Goal: Information Seeking & Learning: Compare options

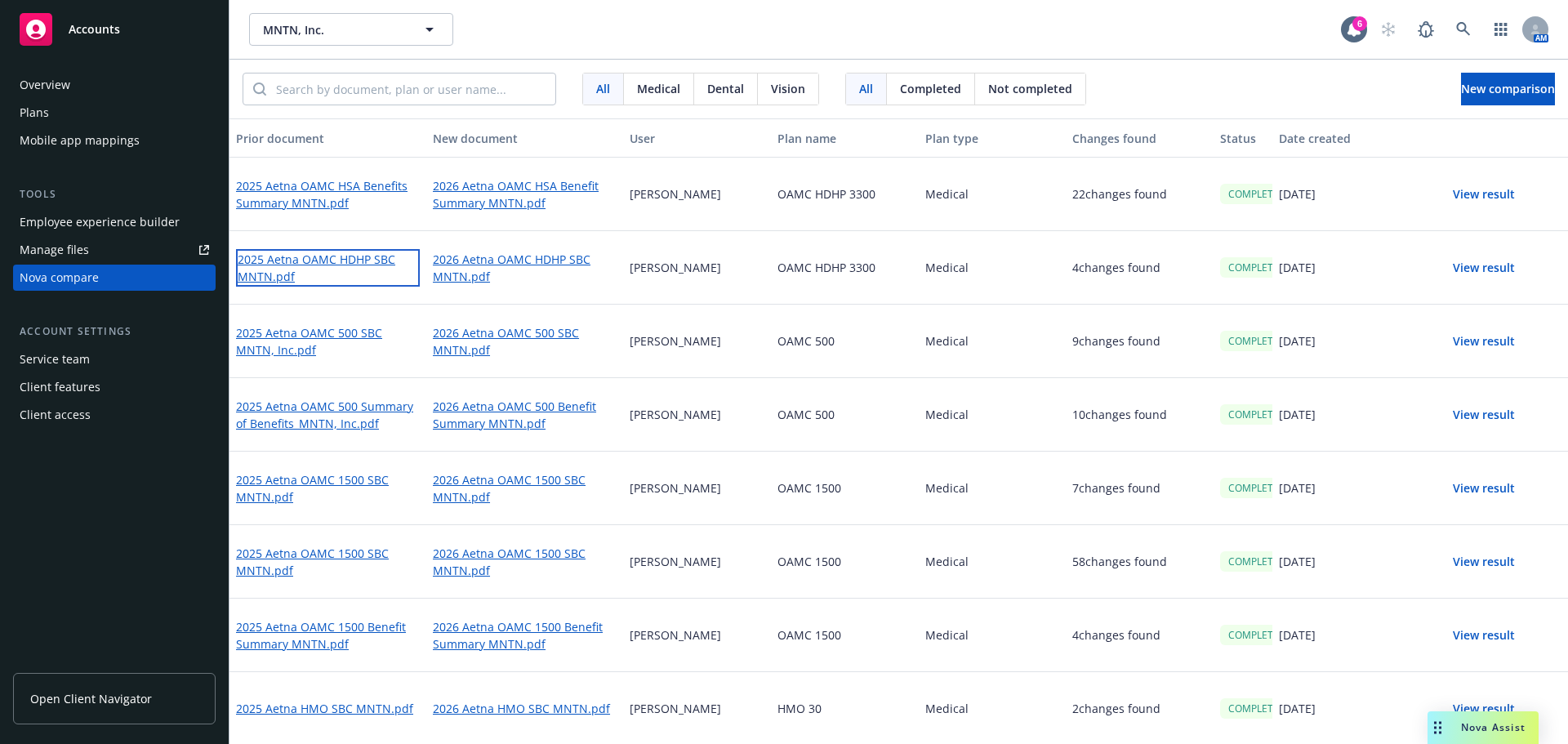
click at [315, 262] on link "2025 Aetna OAMC HDHP SBC MNTN.pdf" at bounding box center [328, 267] width 184 height 38
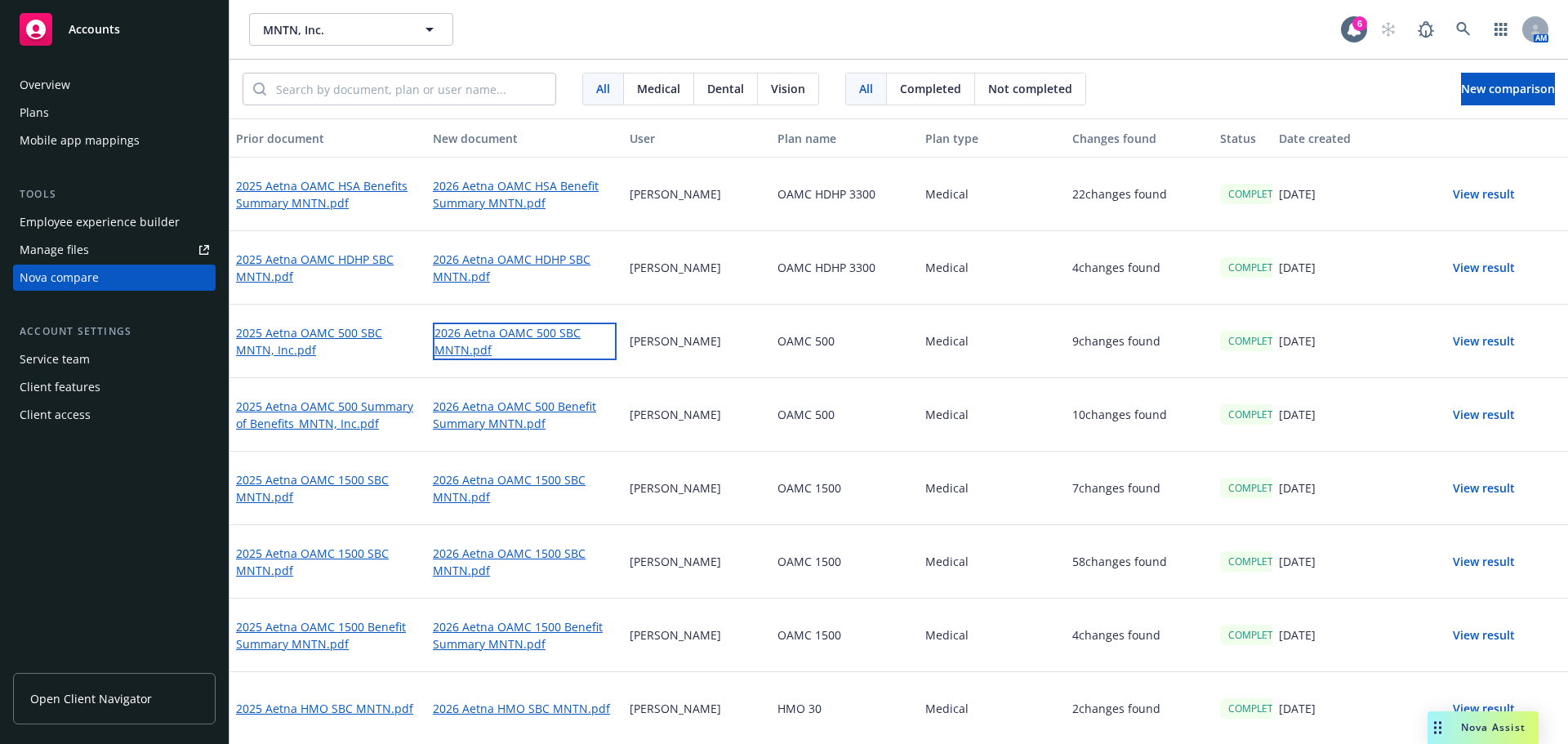
click at [465, 333] on link "2026 Aetna OAMC 500 SBC MNTN.pdf" at bounding box center [525, 341] width 184 height 38
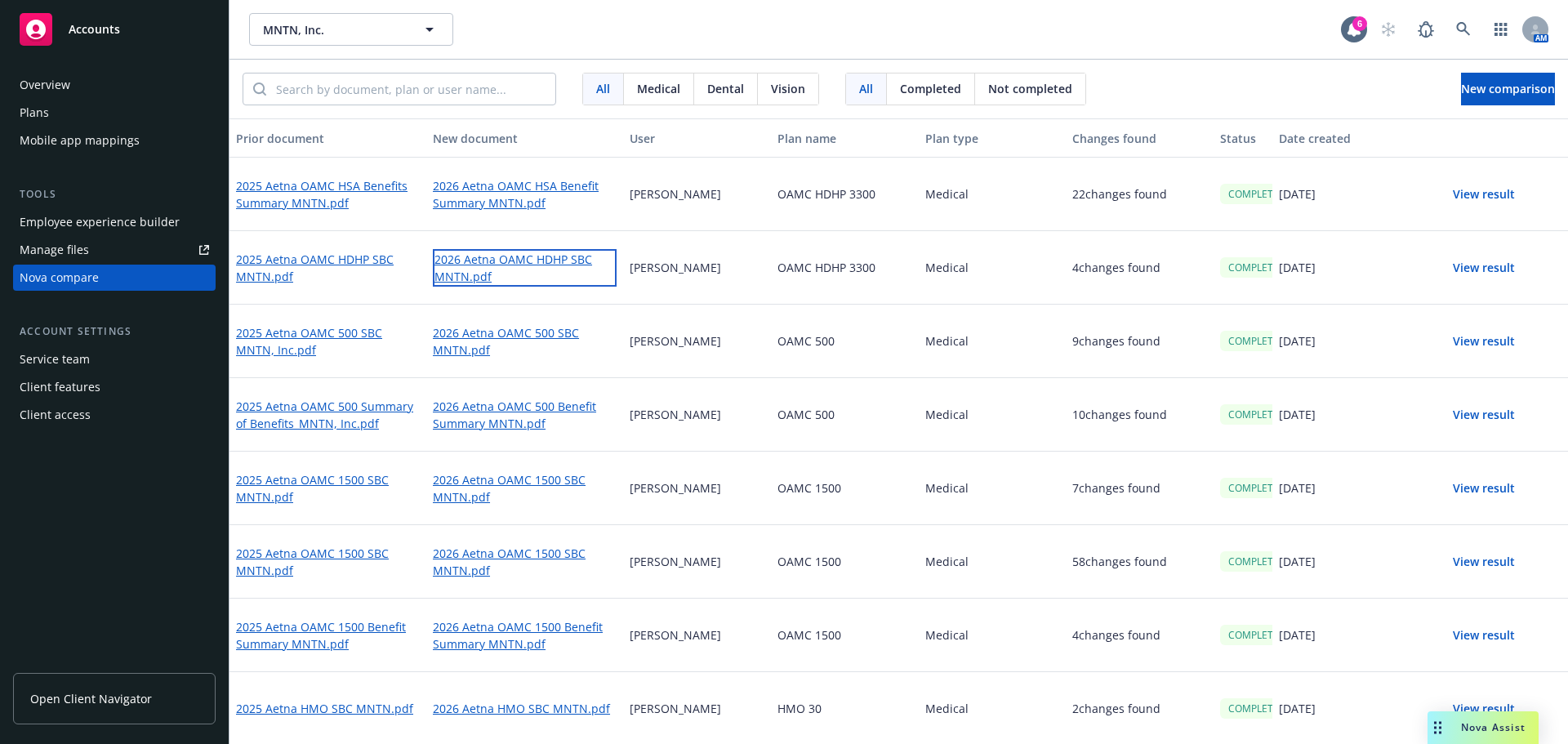
click at [527, 258] on link "2026 Aetna OAMC HDHP SBC MNTN.pdf" at bounding box center [525, 267] width 184 height 38
click at [1460, 91] on span "New comparison" at bounding box center [1507, 88] width 94 height 16
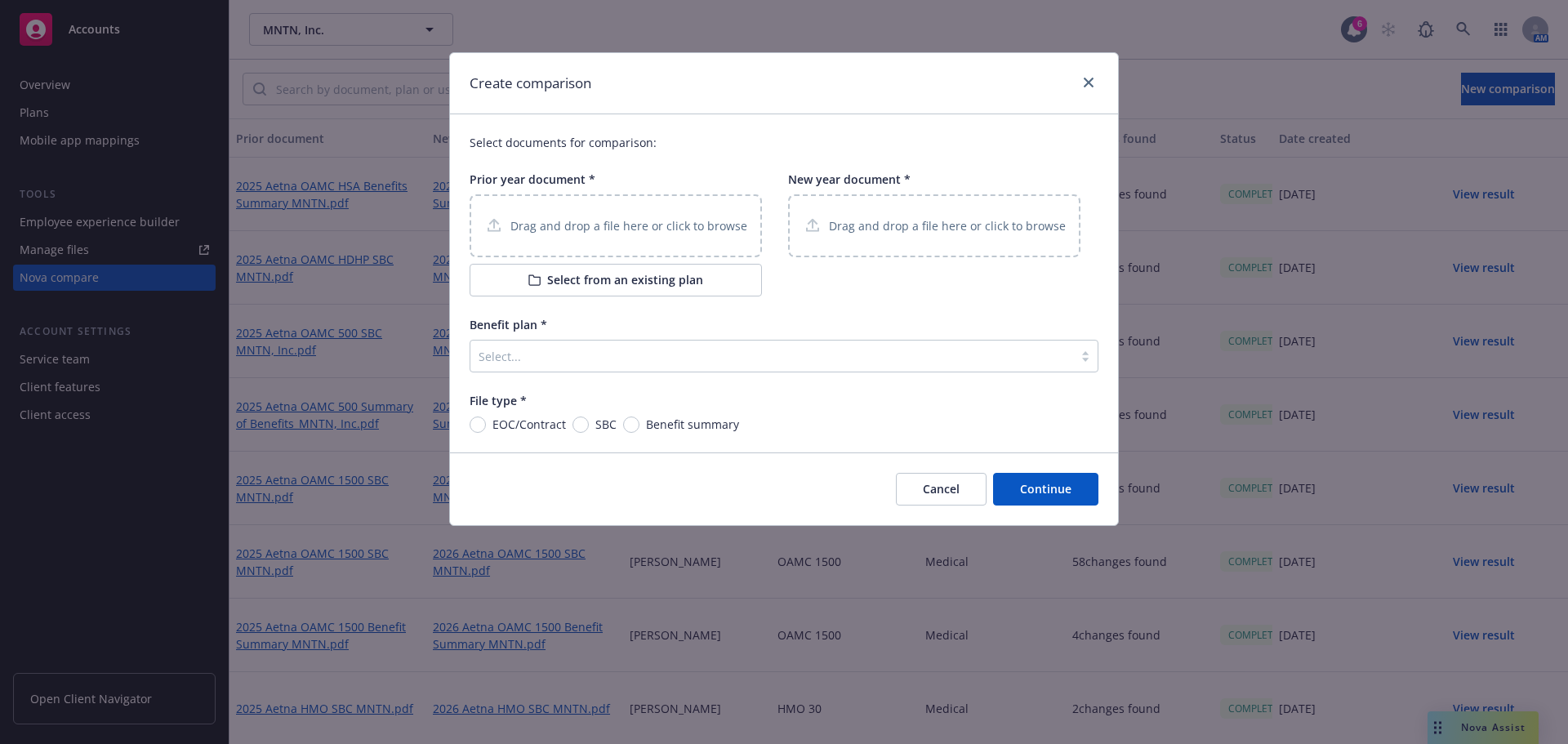
click at [596, 220] on p "Drag and drop a file here or click to browse" at bounding box center [628, 226] width 237 height 17
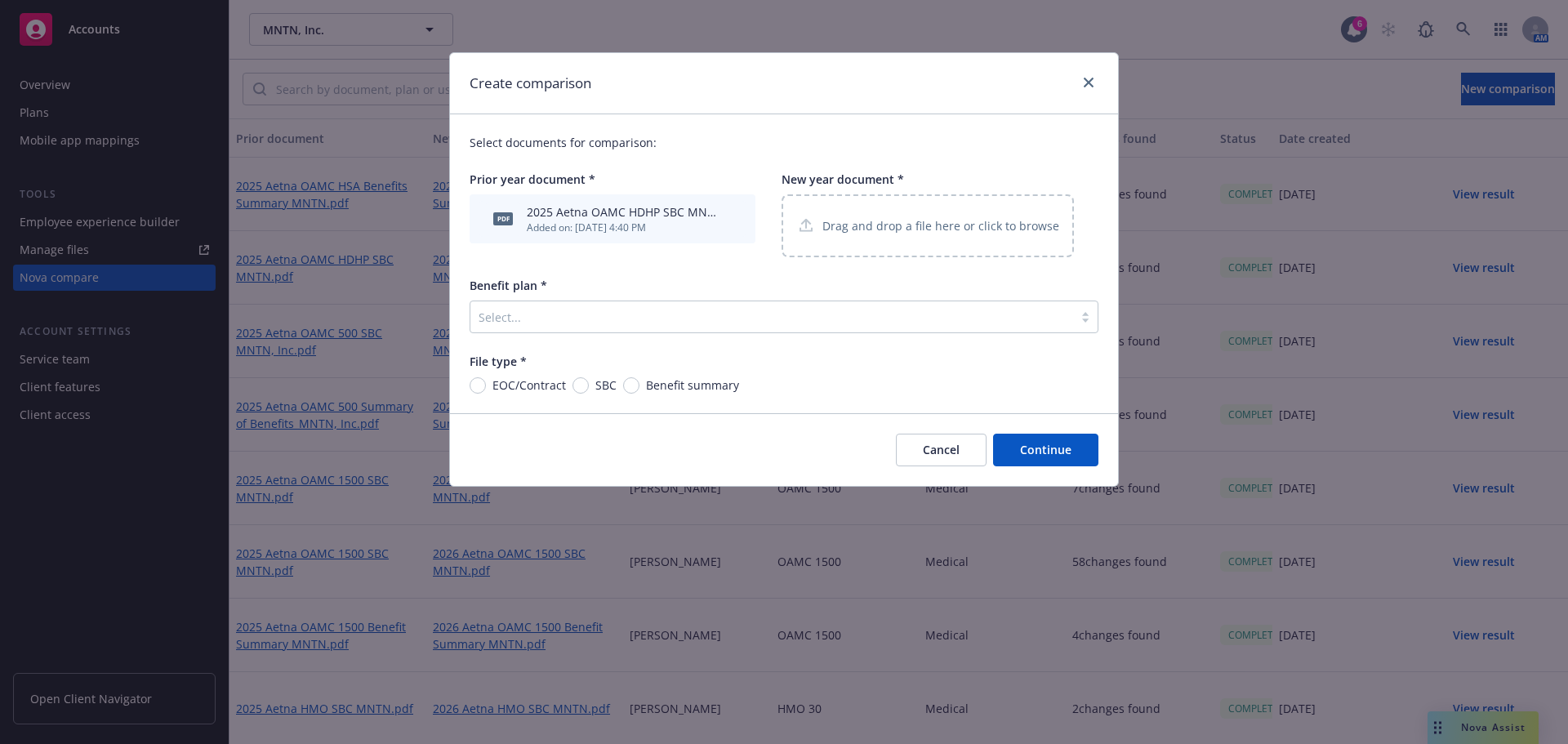
click at [883, 239] on div "Drag and drop a file here or click to browse" at bounding box center [927, 226] width 292 height 63
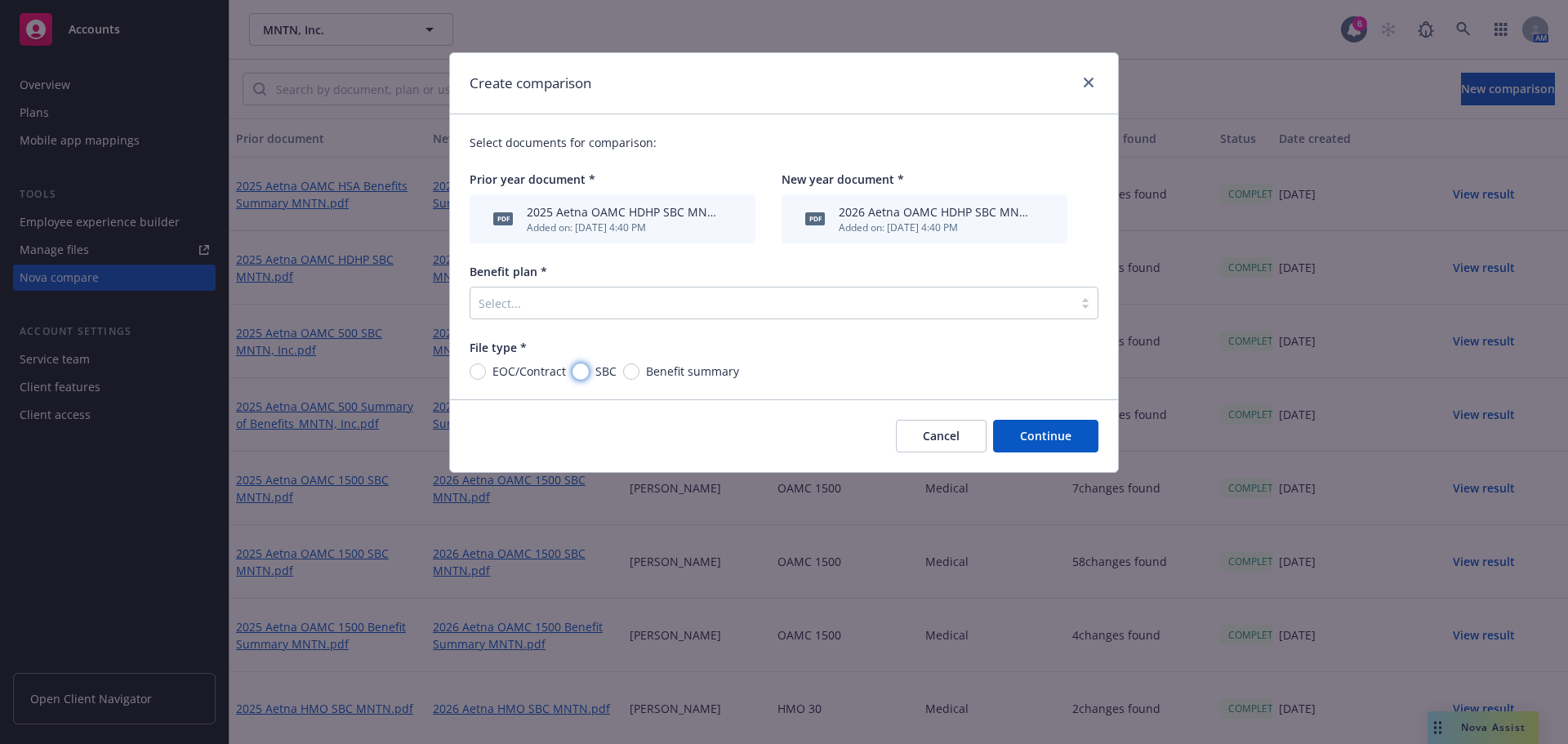
click at [580, 369] on input "SBC" at bounding box center [581, 372] width 17 height 17
radio input "true"
click at [580, 289] on div "Select..." at bounding box center [784, 302] width 629 height 32
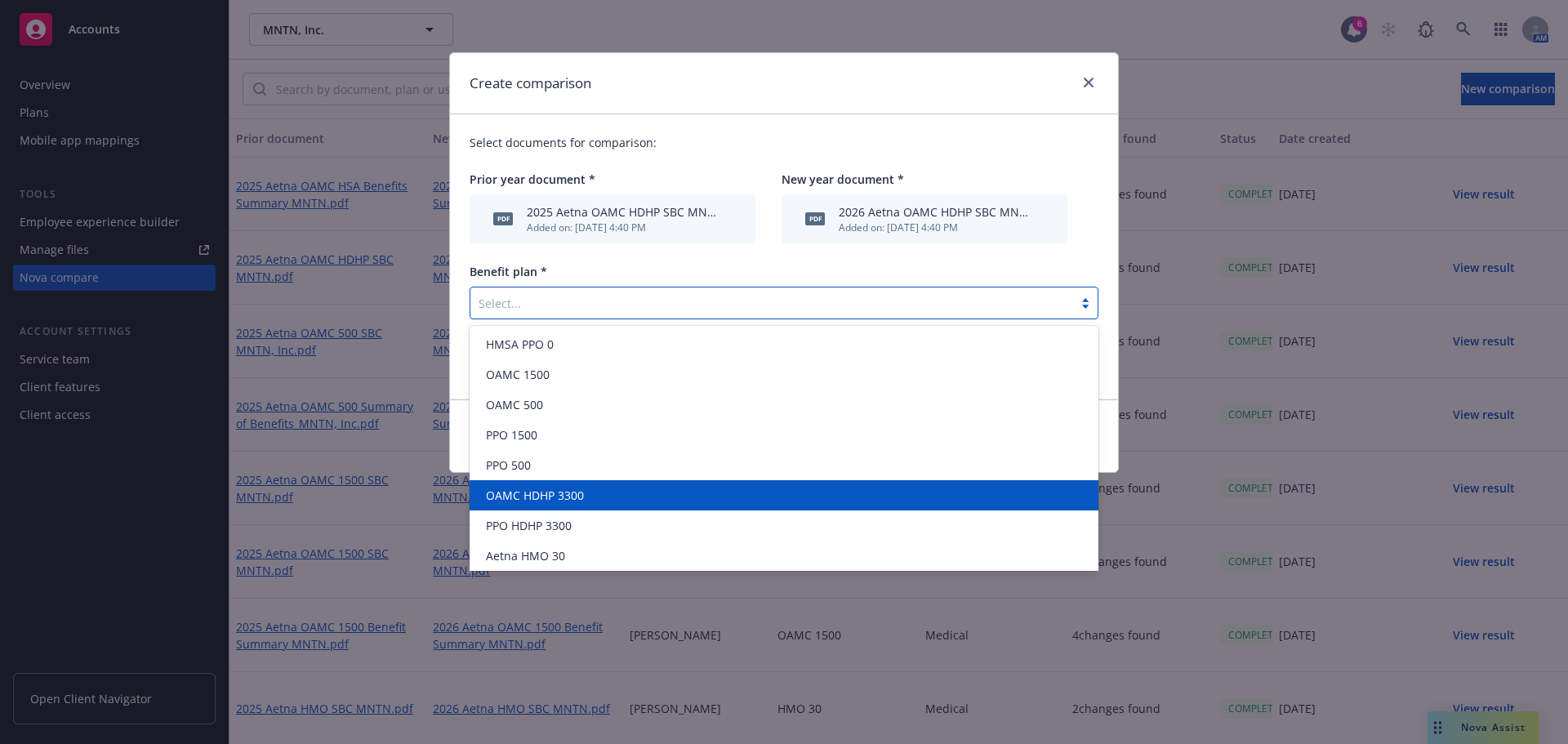
click at [572, 494] on span "OAMC HDHP 3300" at bounding box center [535, 495] width 98 height 17
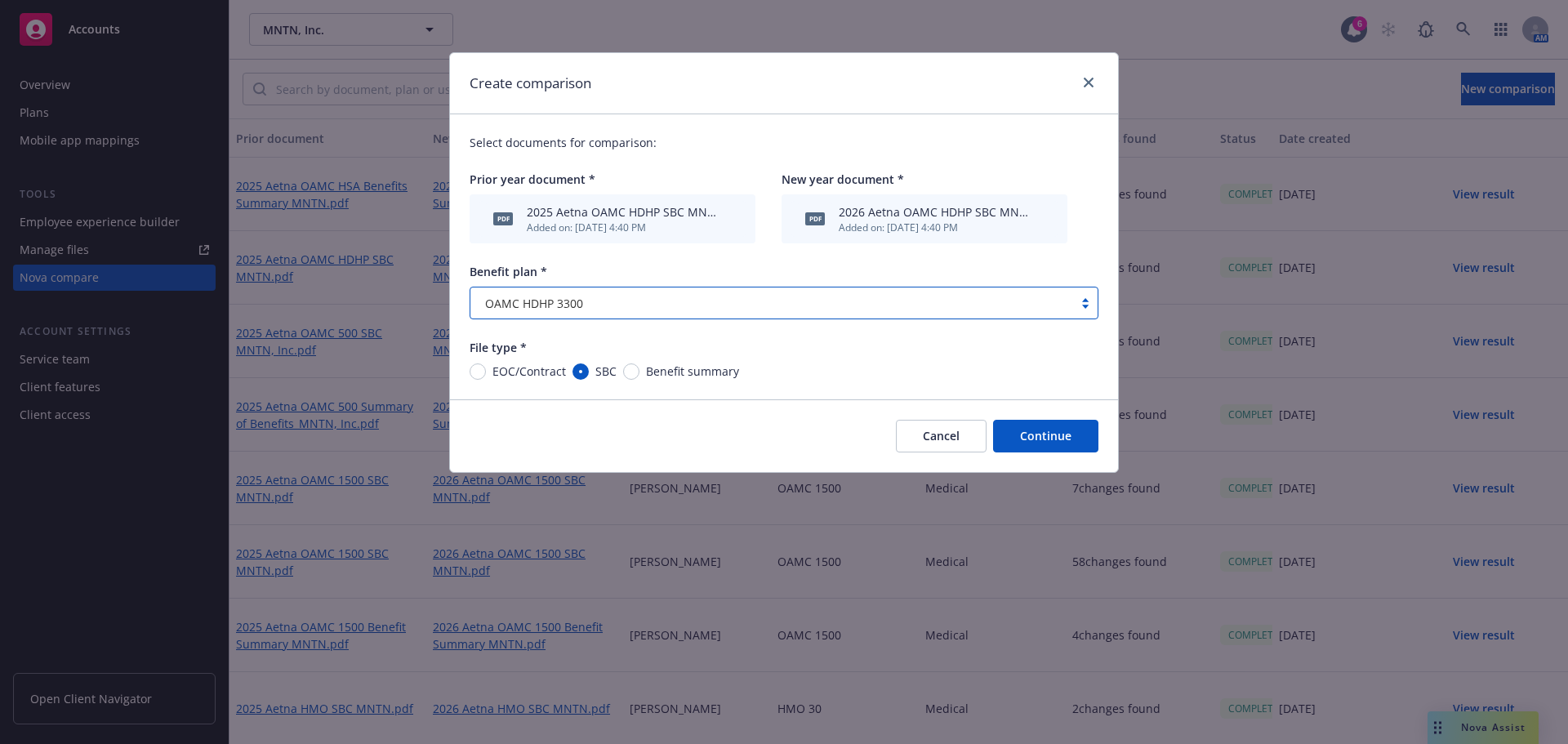
click at [1061, 437] on button "Continue" at bounding box center [1045, 436] width 105 height 32
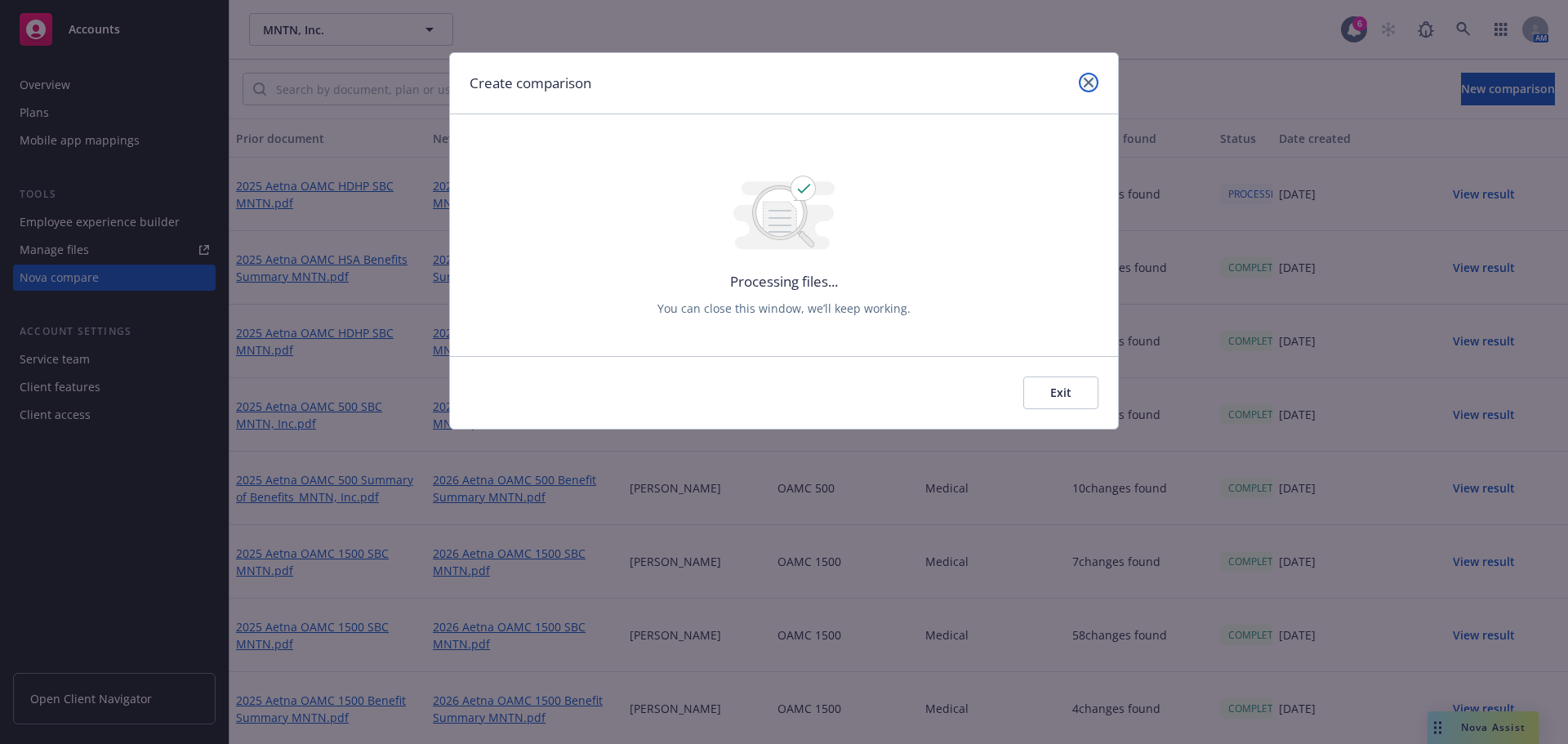
click at [1086, 80] on icon "close" at bounding box center [1088, 82] width 10 height 10
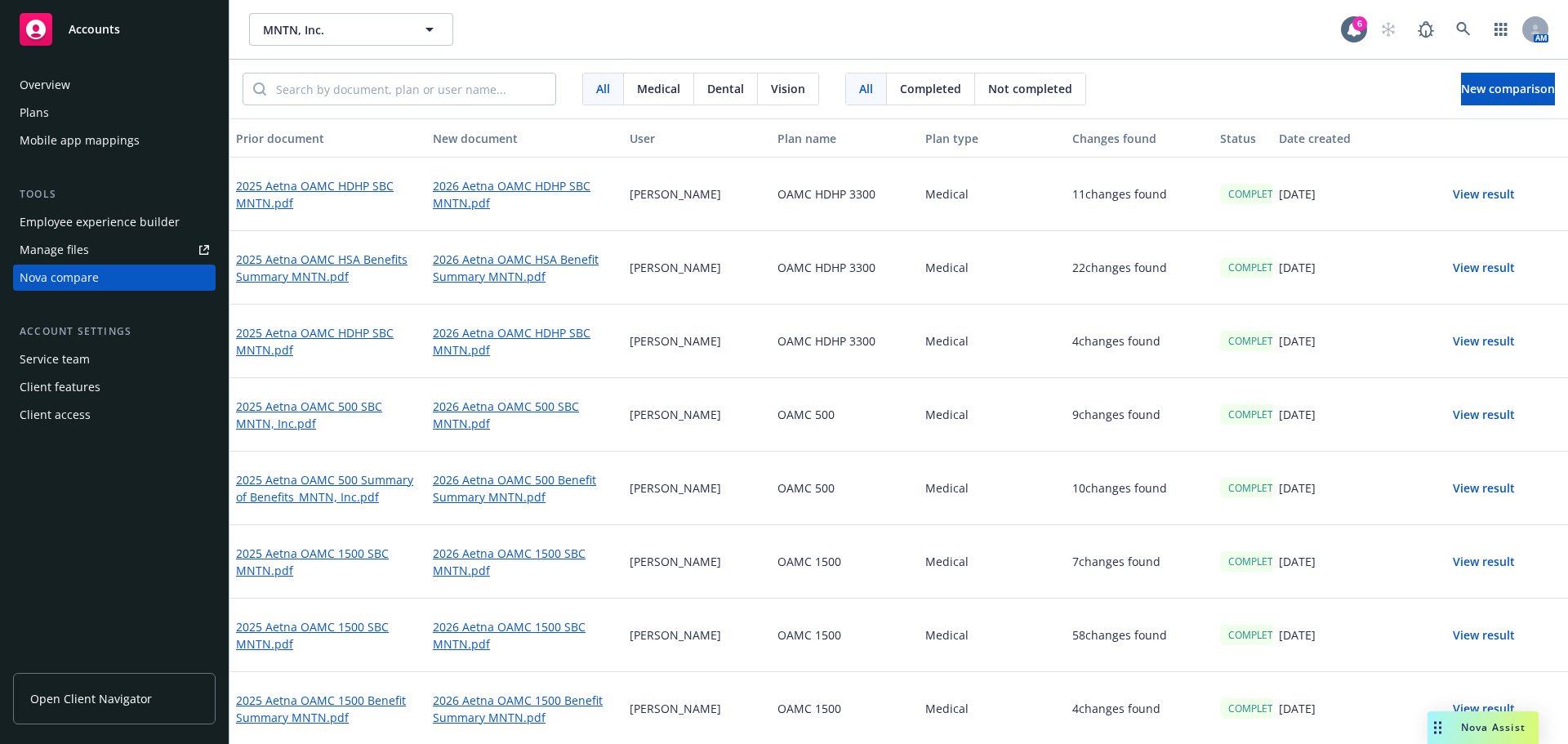
click at [1466, 192] on button "View result" at bounding box center [1483, 193] width 114 height 32
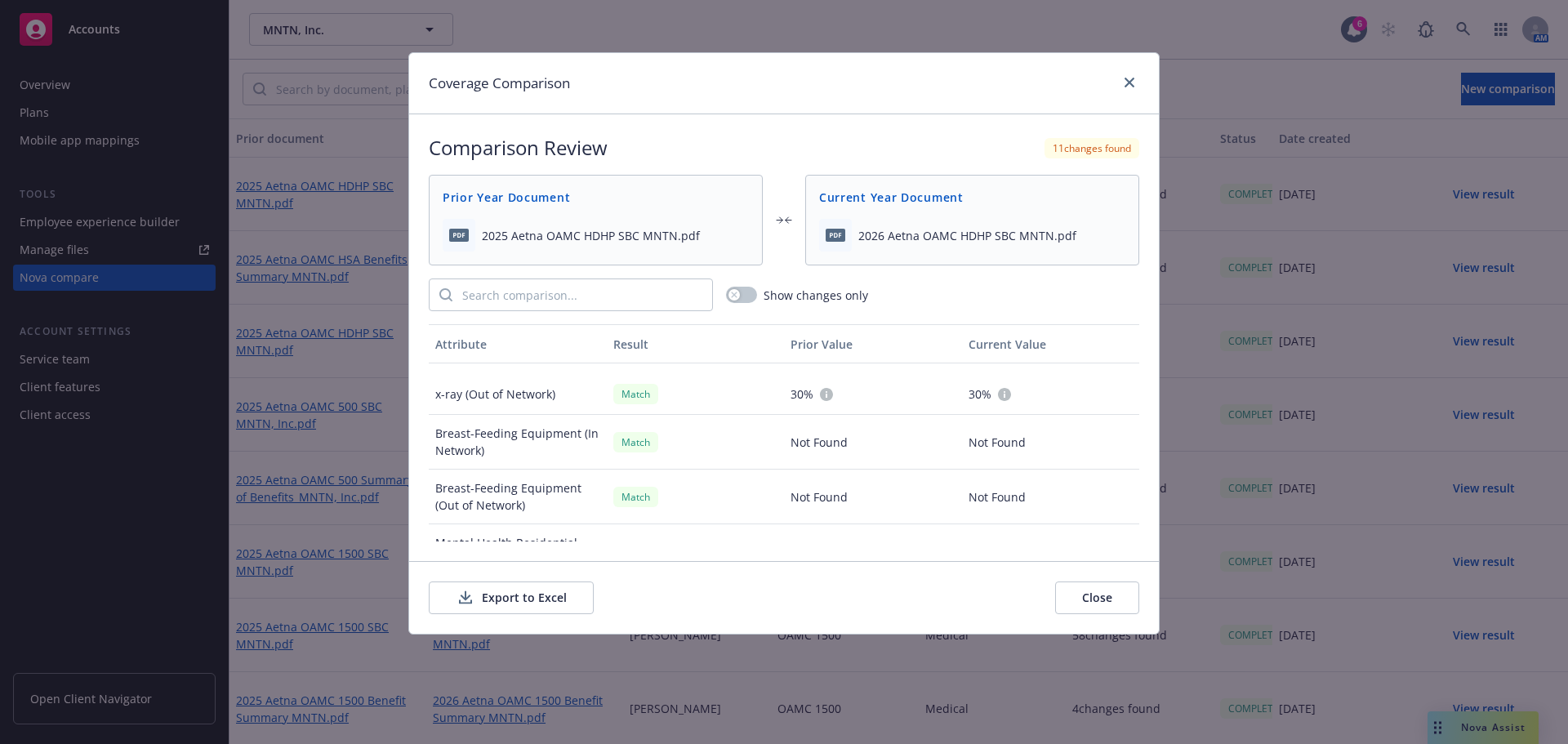
scroll to position [2810, 0]
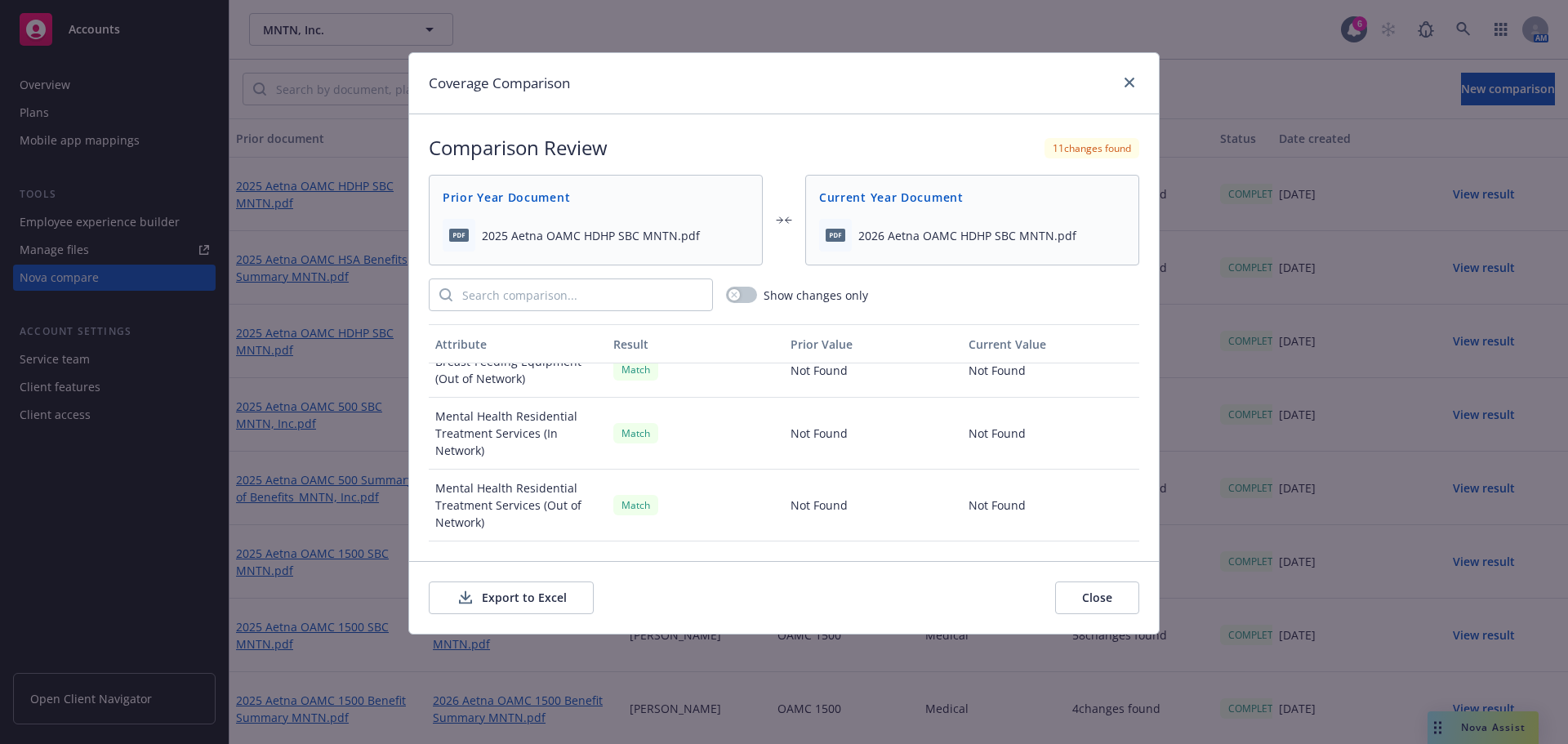
click at [1094, 596] on button "Close" at bounding box center [1097, 597] width 84 height 32
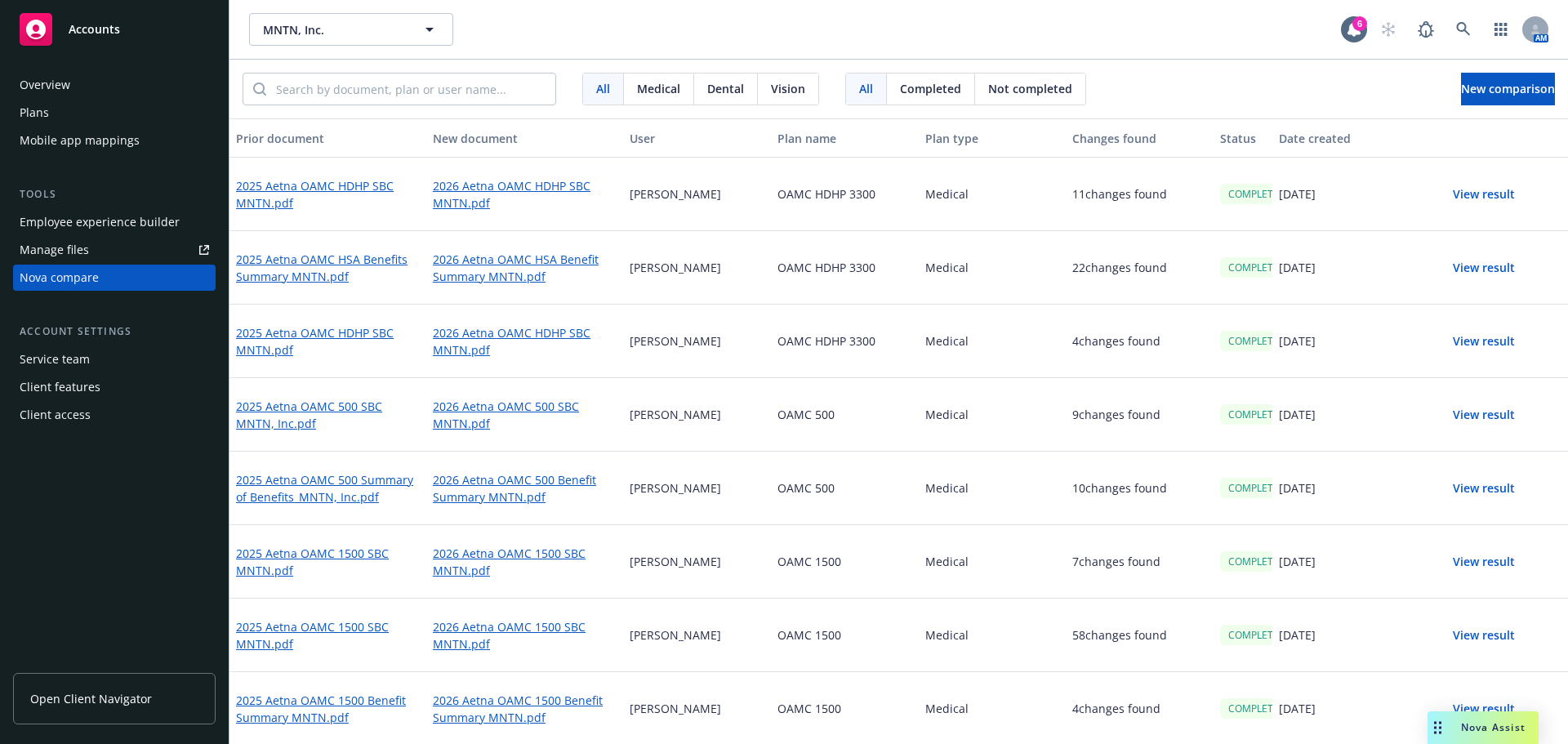
click at [1479, 194] on button "View result" at bounding box center [1483, 193] width 114 height 32
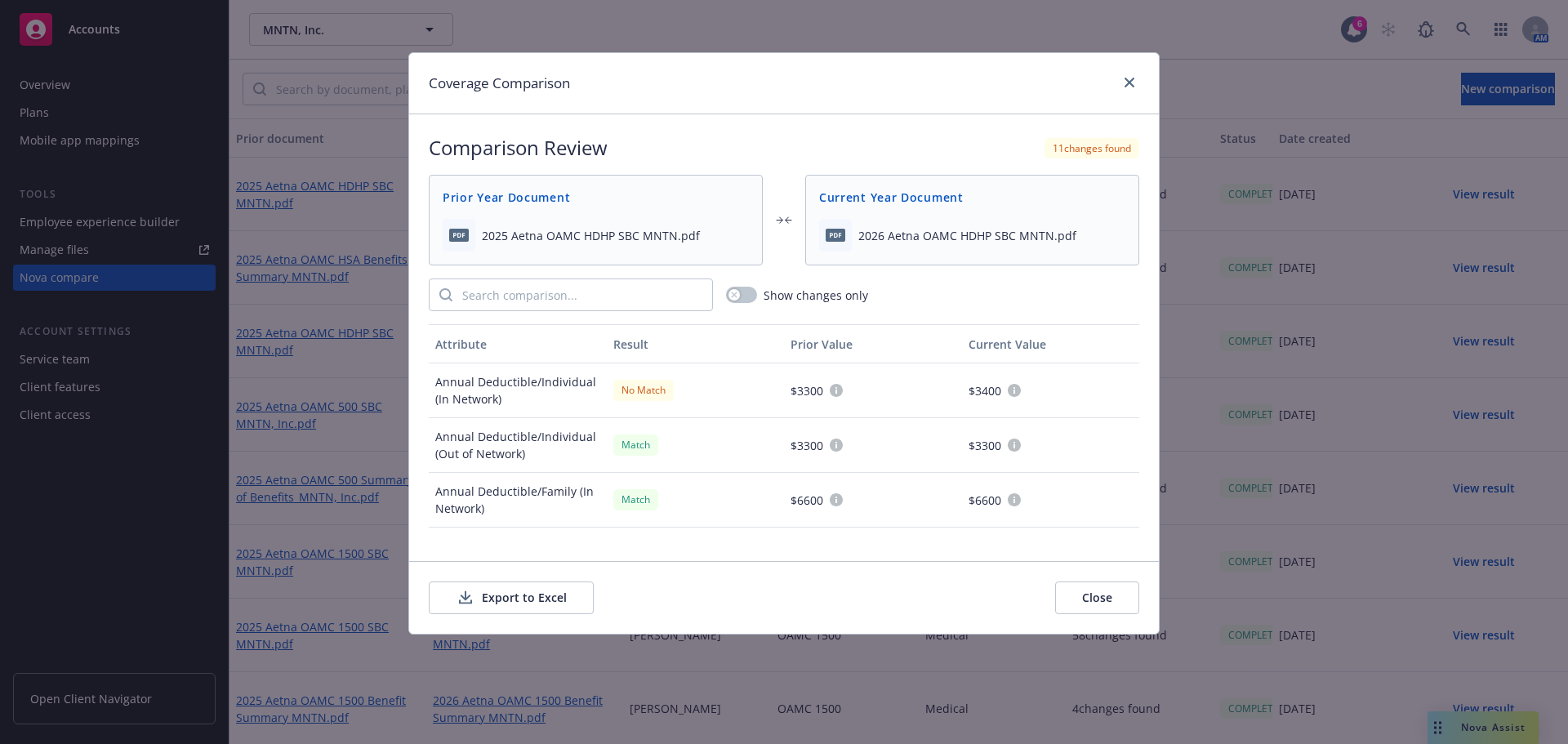
click at [489, 601] on button "Export to Excel" at bounding box center [511, 597] width 165 height 32
click at [1132, 79] on icon "close" at bounding box center [1129, 82] width 10 height 10
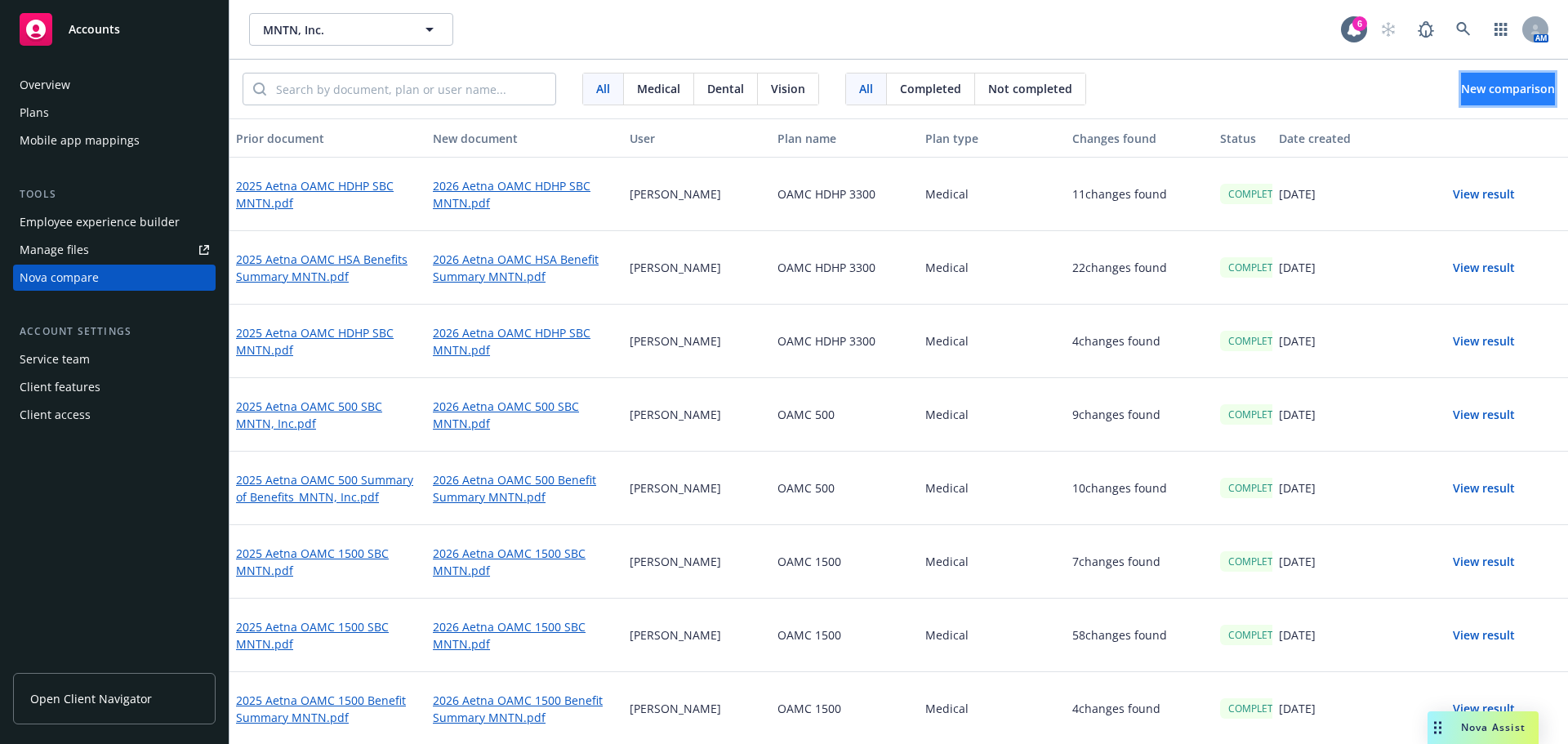
click at [1487, 82] on span "New comparison" at bounding box center [1507, 88] width 94 height 16
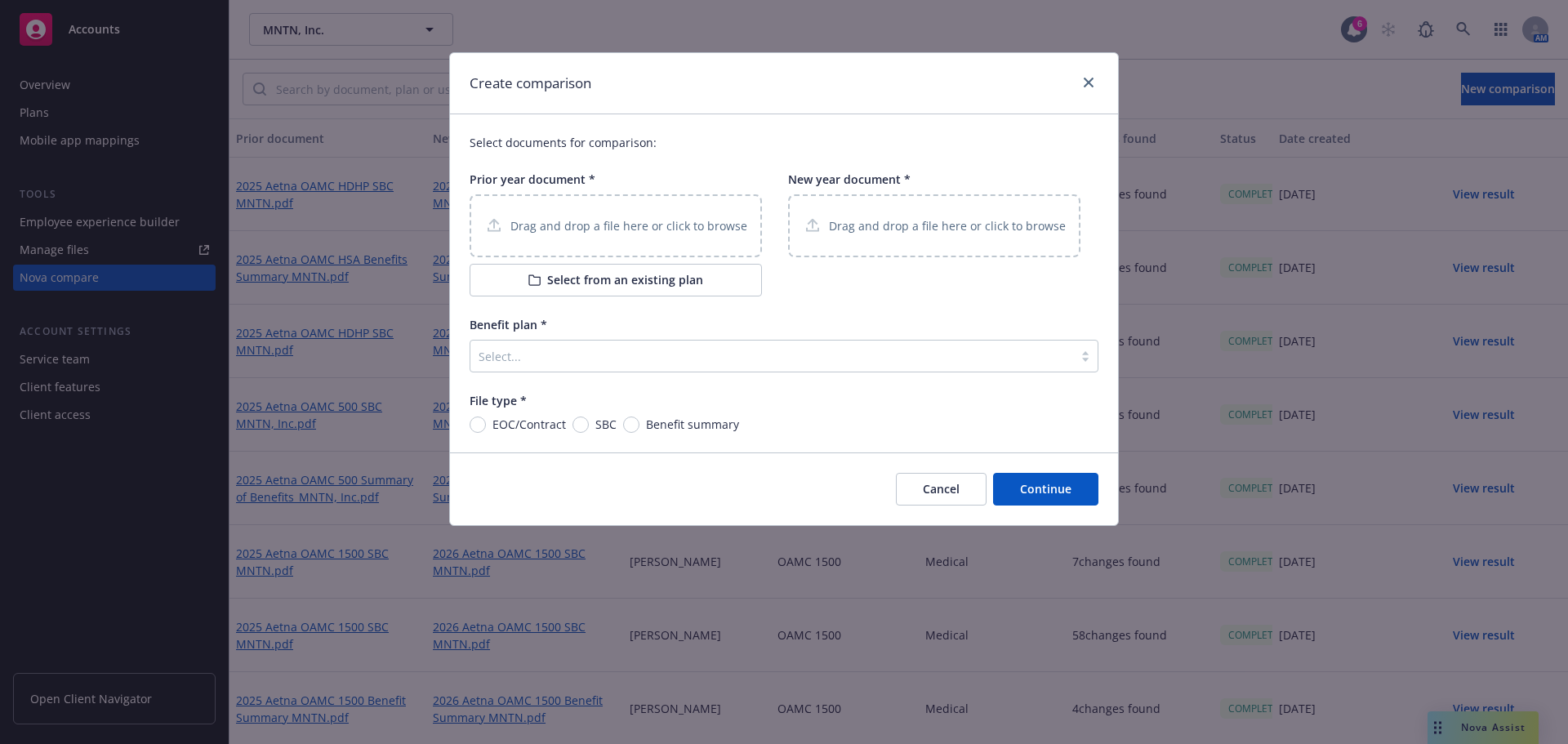
click at [587, 236] on div "Drag and drop a file here or click to browse" at bounding box center [616, 226] width 263 height 20
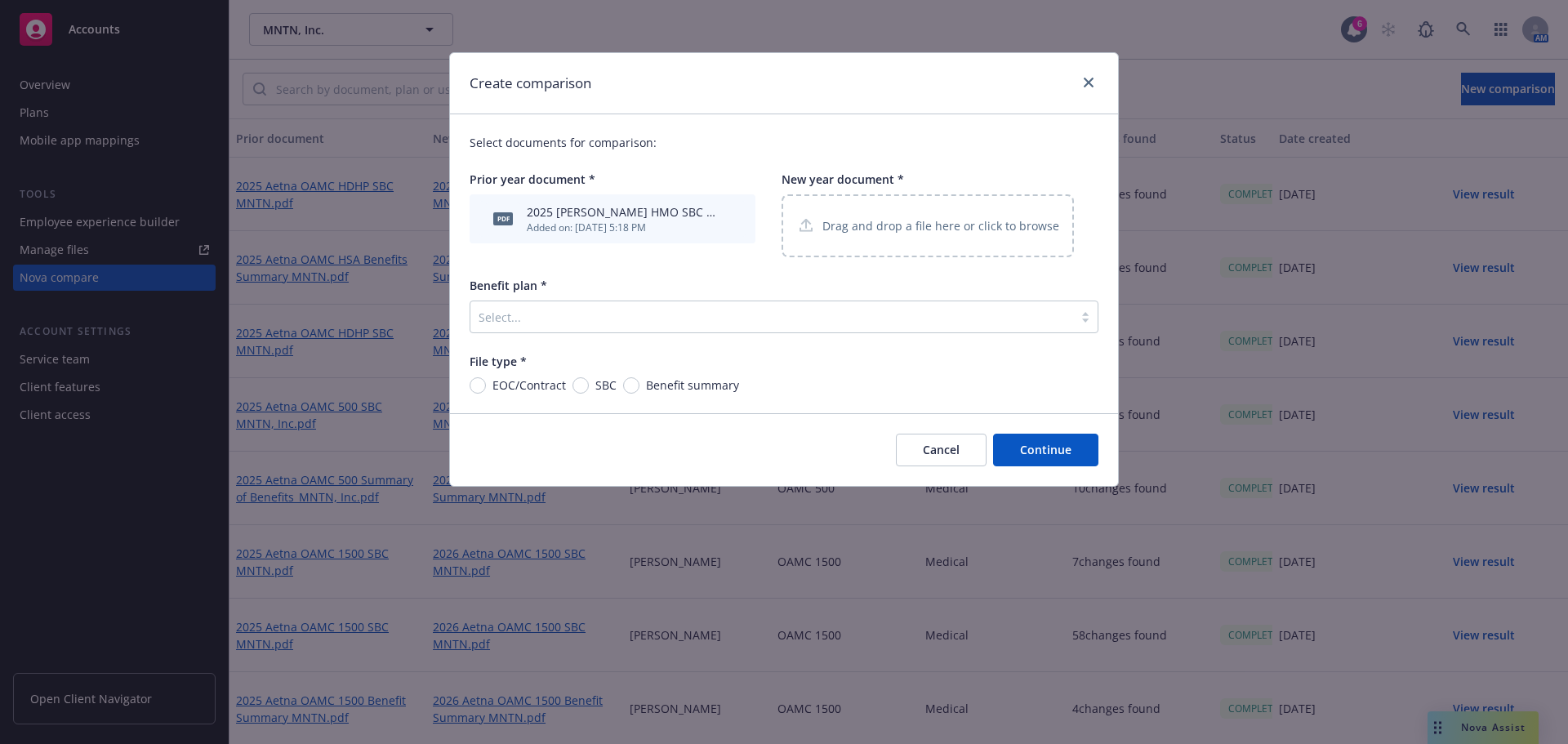
click at [908, 227] on p "Drag and drop a file here or click to browse" at bounding box center [940, 226] width 237 height 17
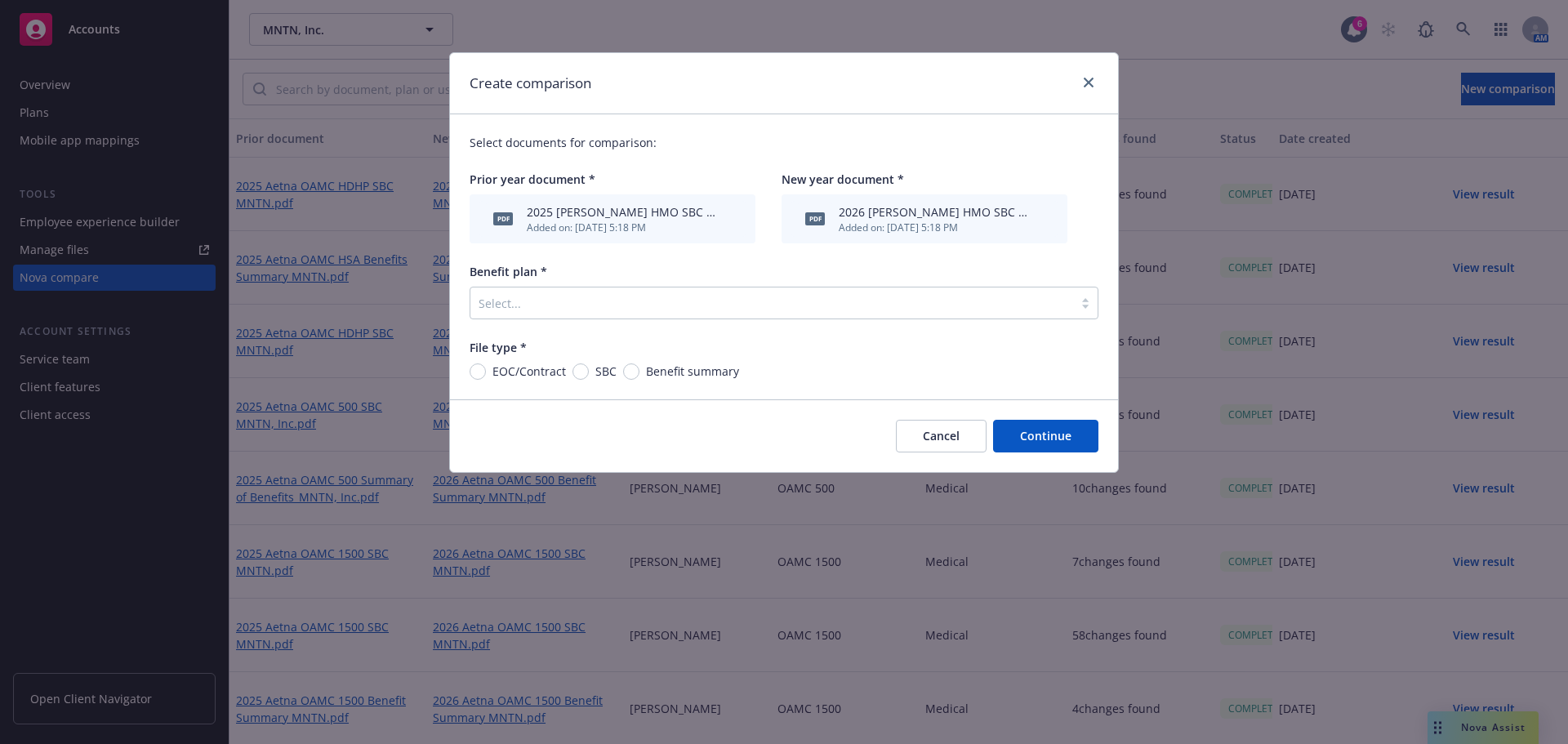
click at [539, 301] on div at bounding box center [772, 302] width 587 height 19
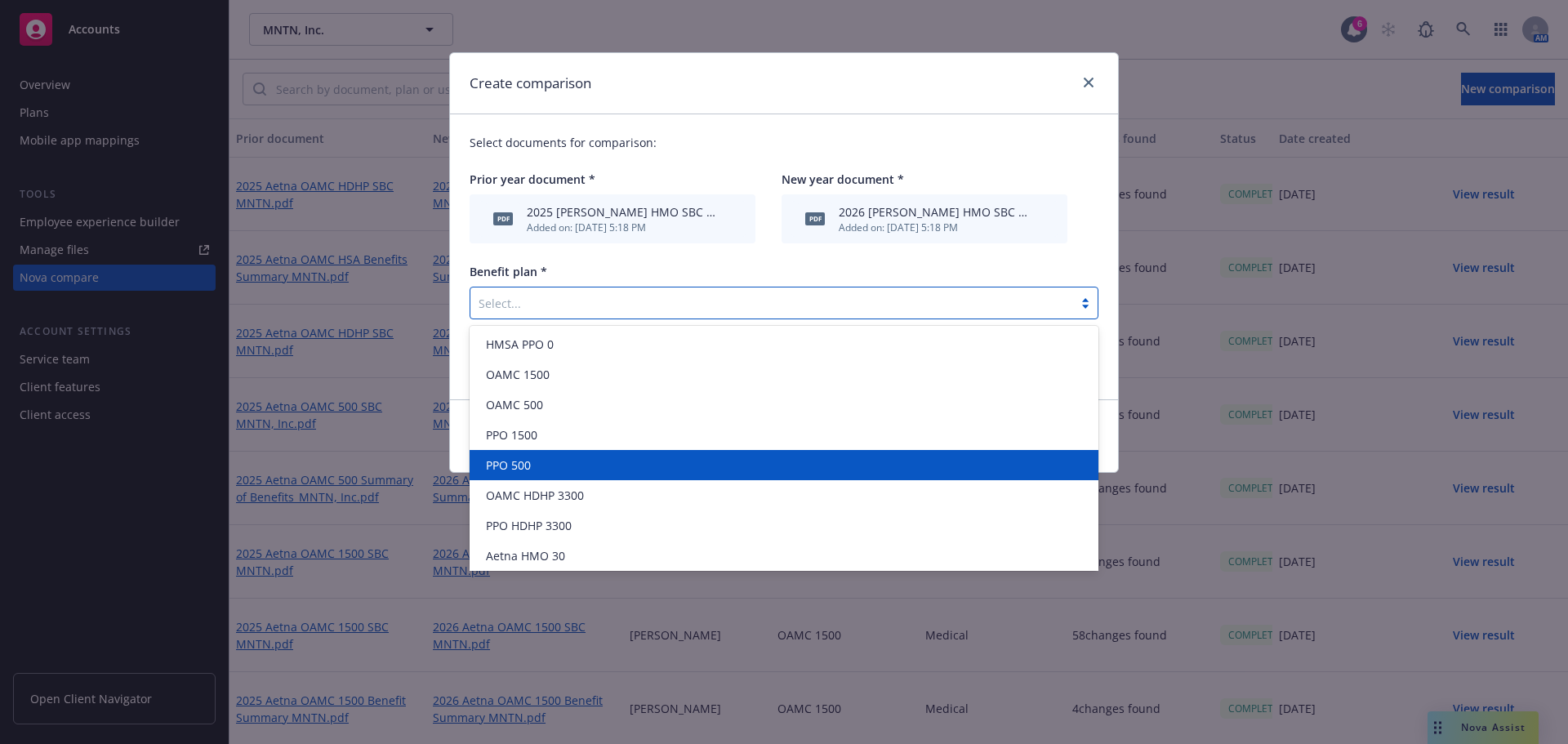
scroll to position [184, 0]
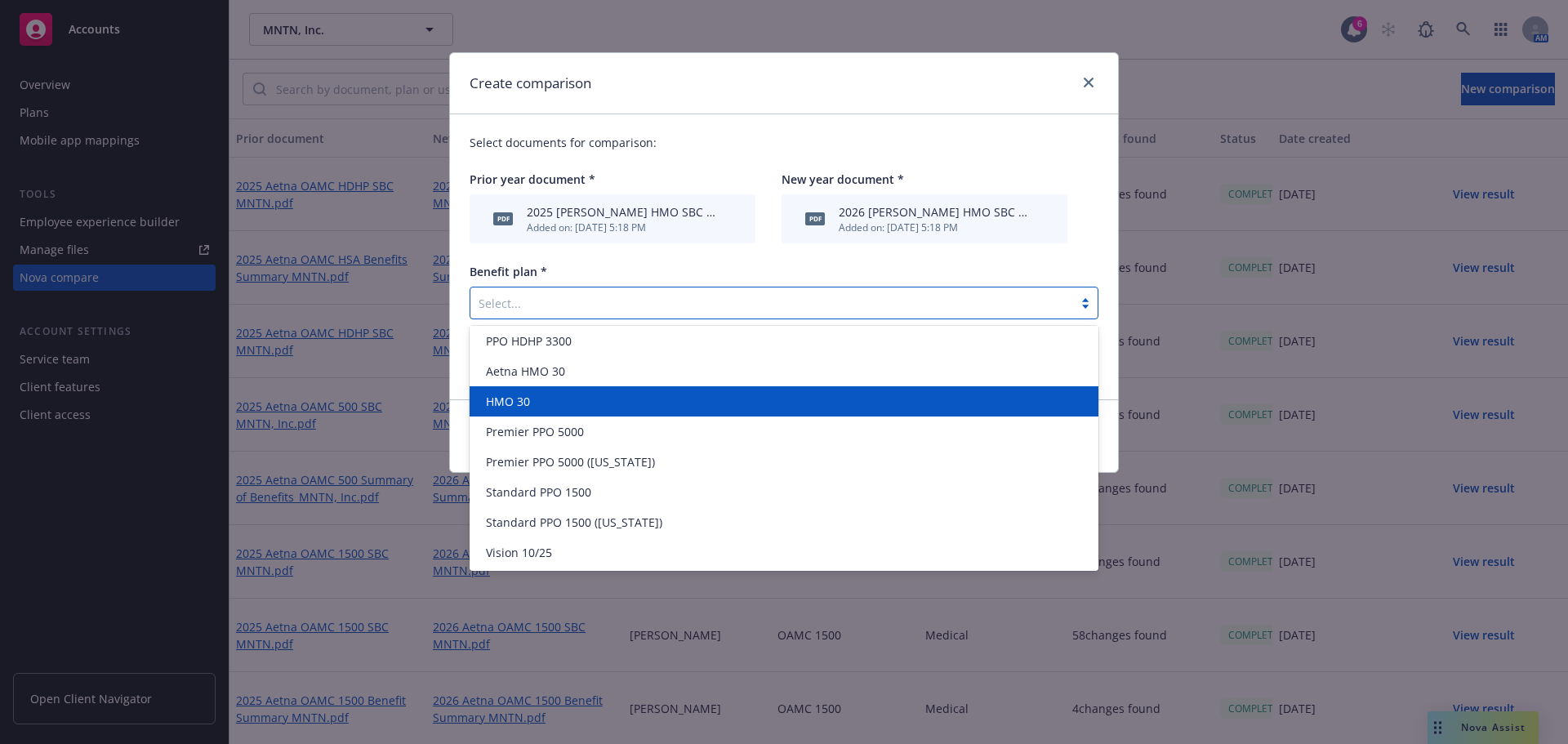
click at [539, 398] on div "HMO 30" at bounding box center [784, 401] width 610 height 17
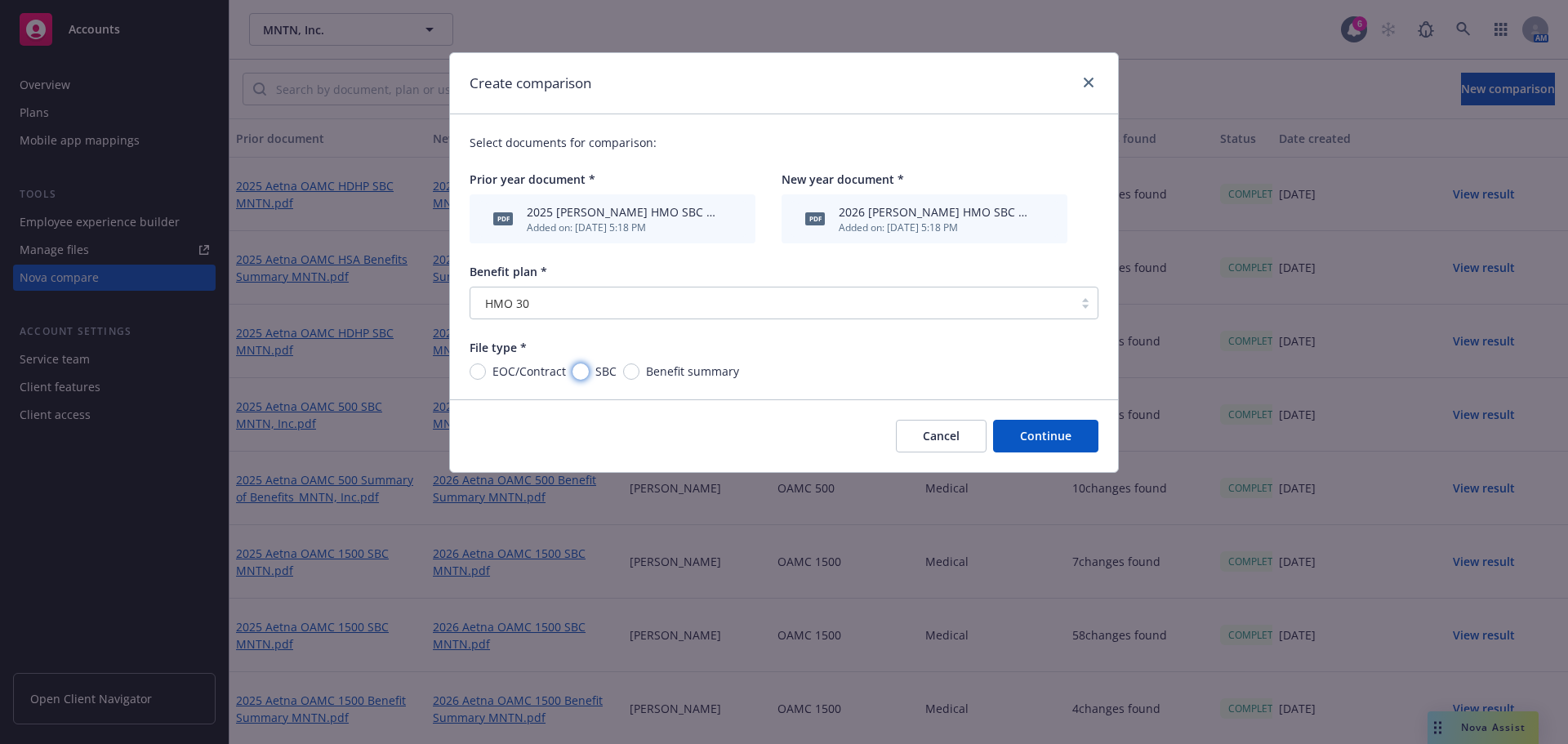
click at [580, 367] on input "SBC" at bounding box center [581, 372] width 17 height 17
radio input "true"
click at [1059, 433] on button "Continue" at bounding box center [1045, 436] width 105 height 32
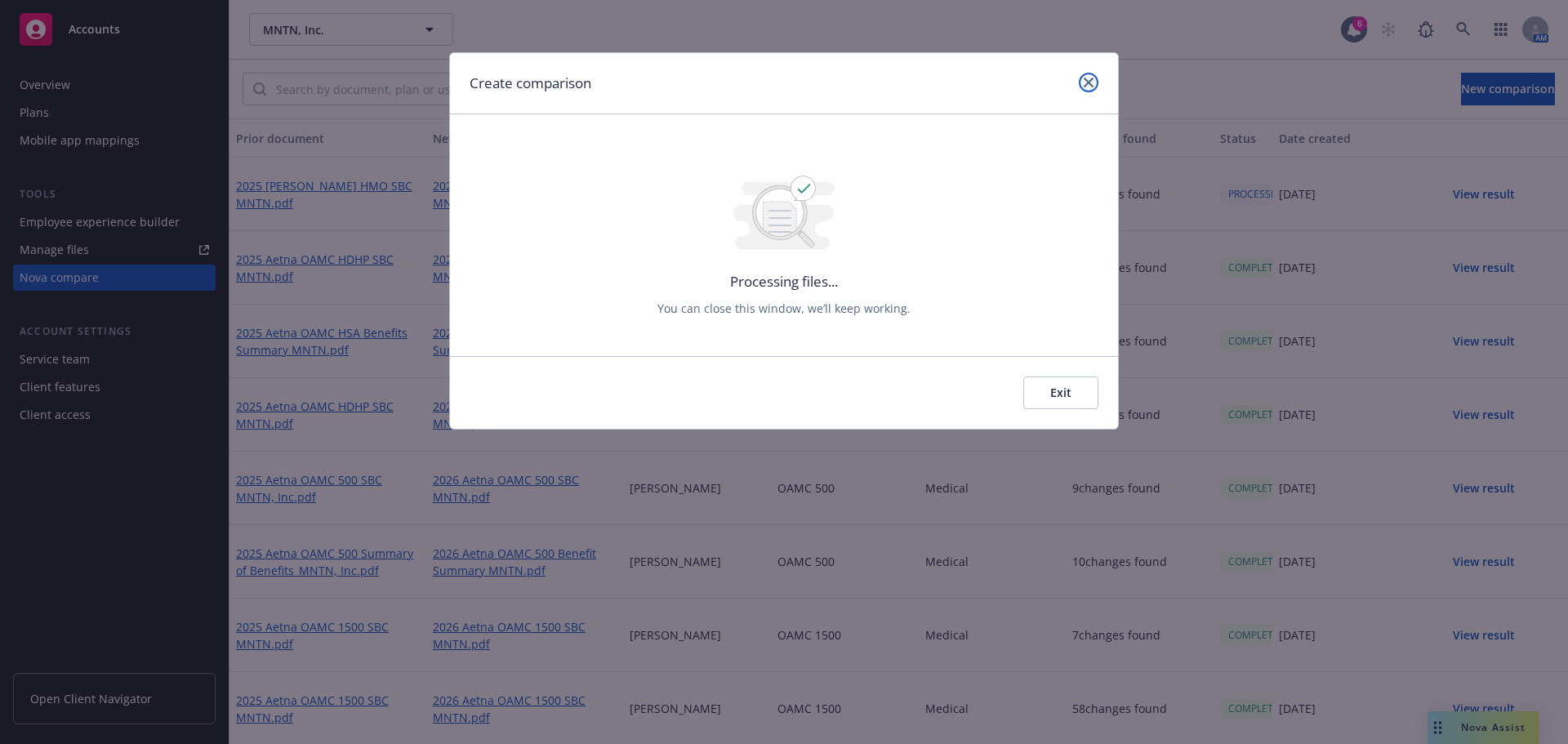
click at [1093, 84] on link "close" at bounding box center [1087, 82] width 19 height 19
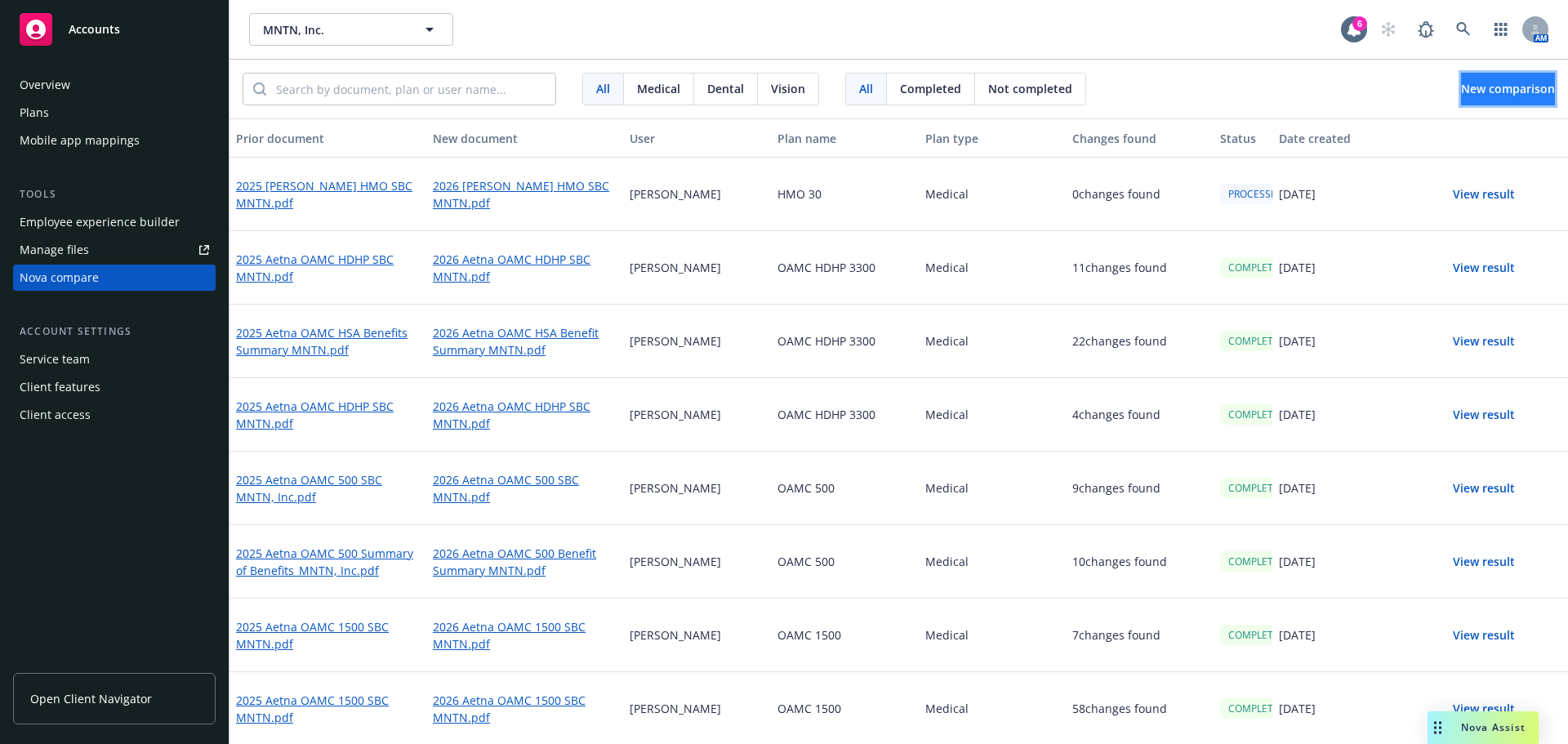
click at [1467, 88] on span "New comparison" at bounding box center [1507, 88] width 94 height 16
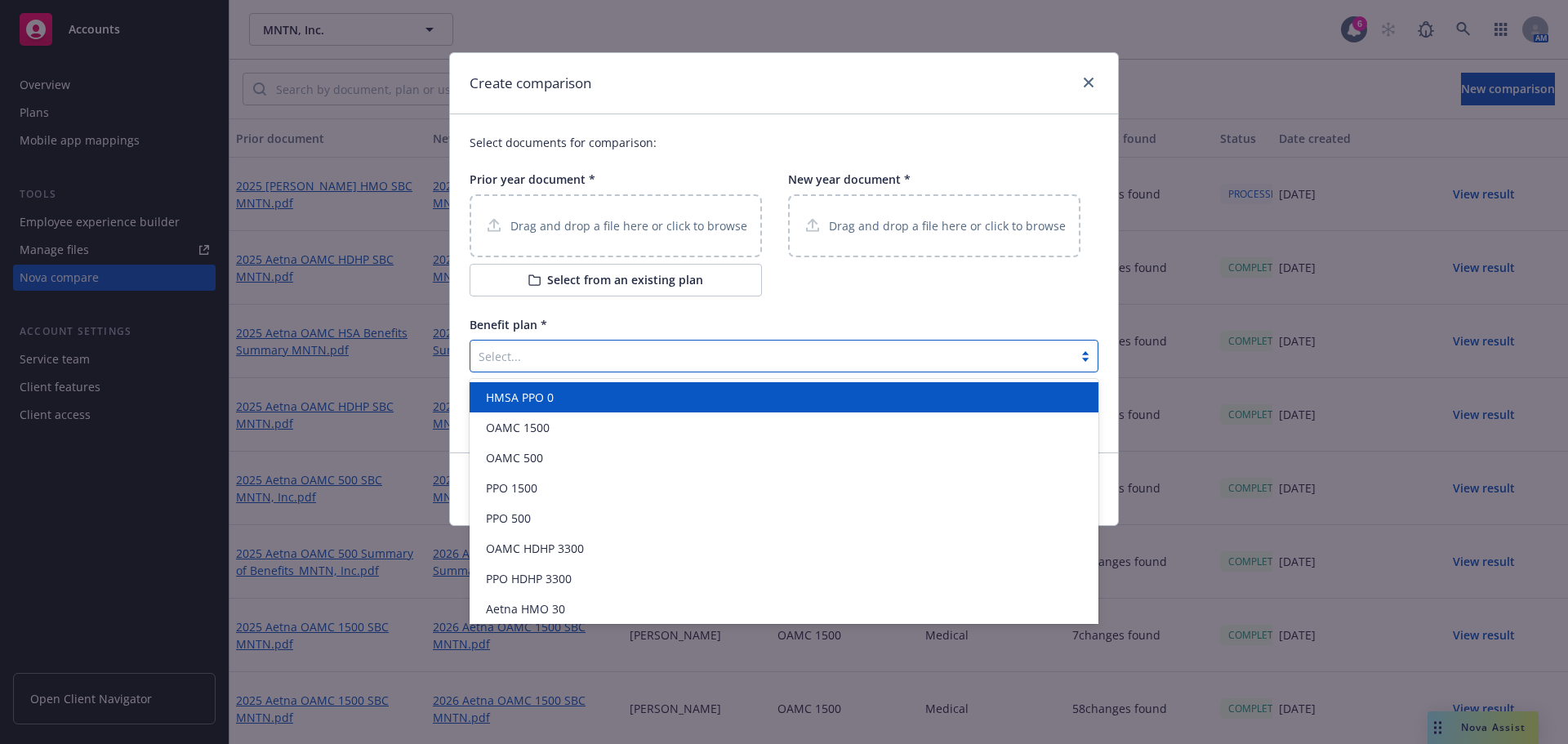
click at [595, 364] on div at bounding box center [772, 355] width 587 height 19
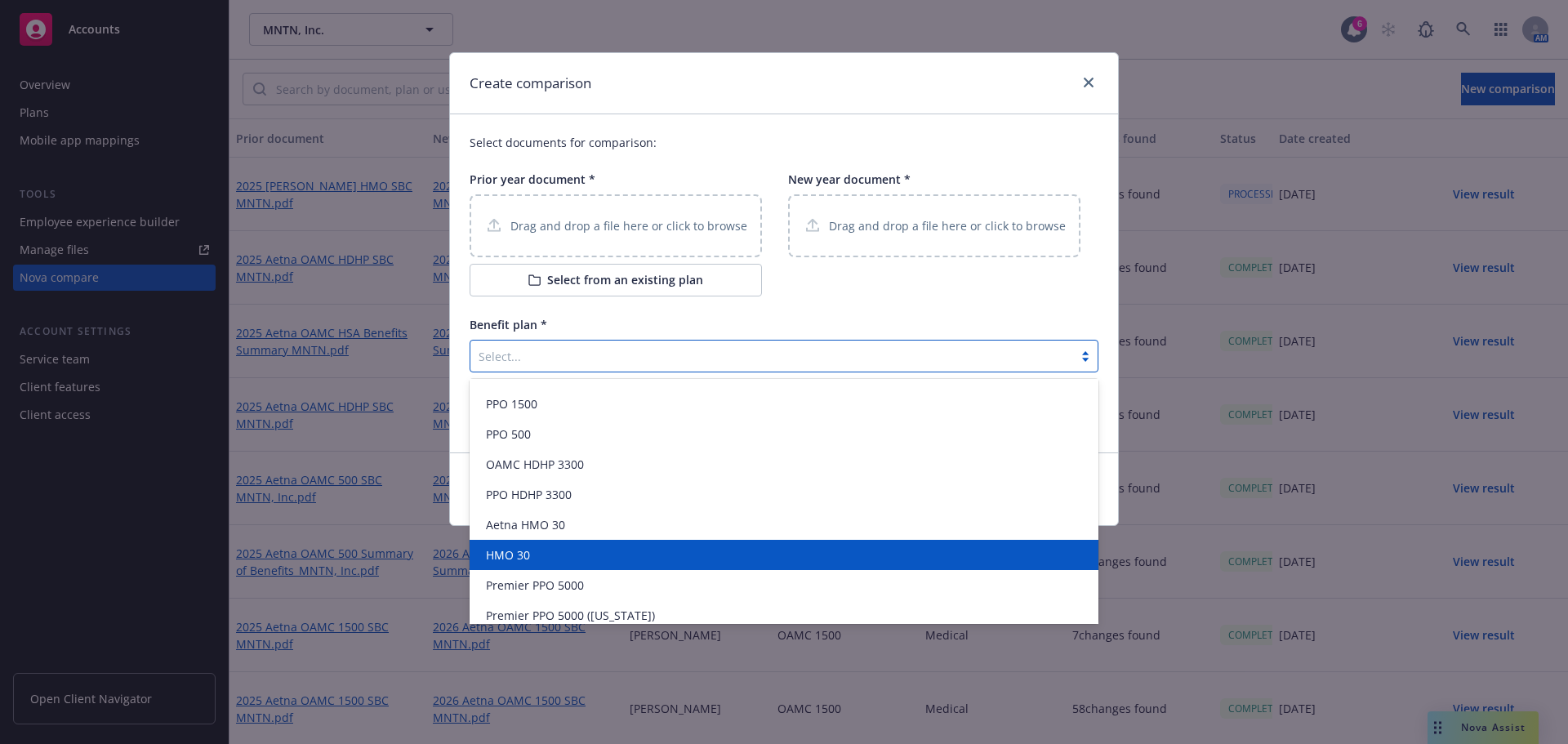
scroll to position [0, 0]
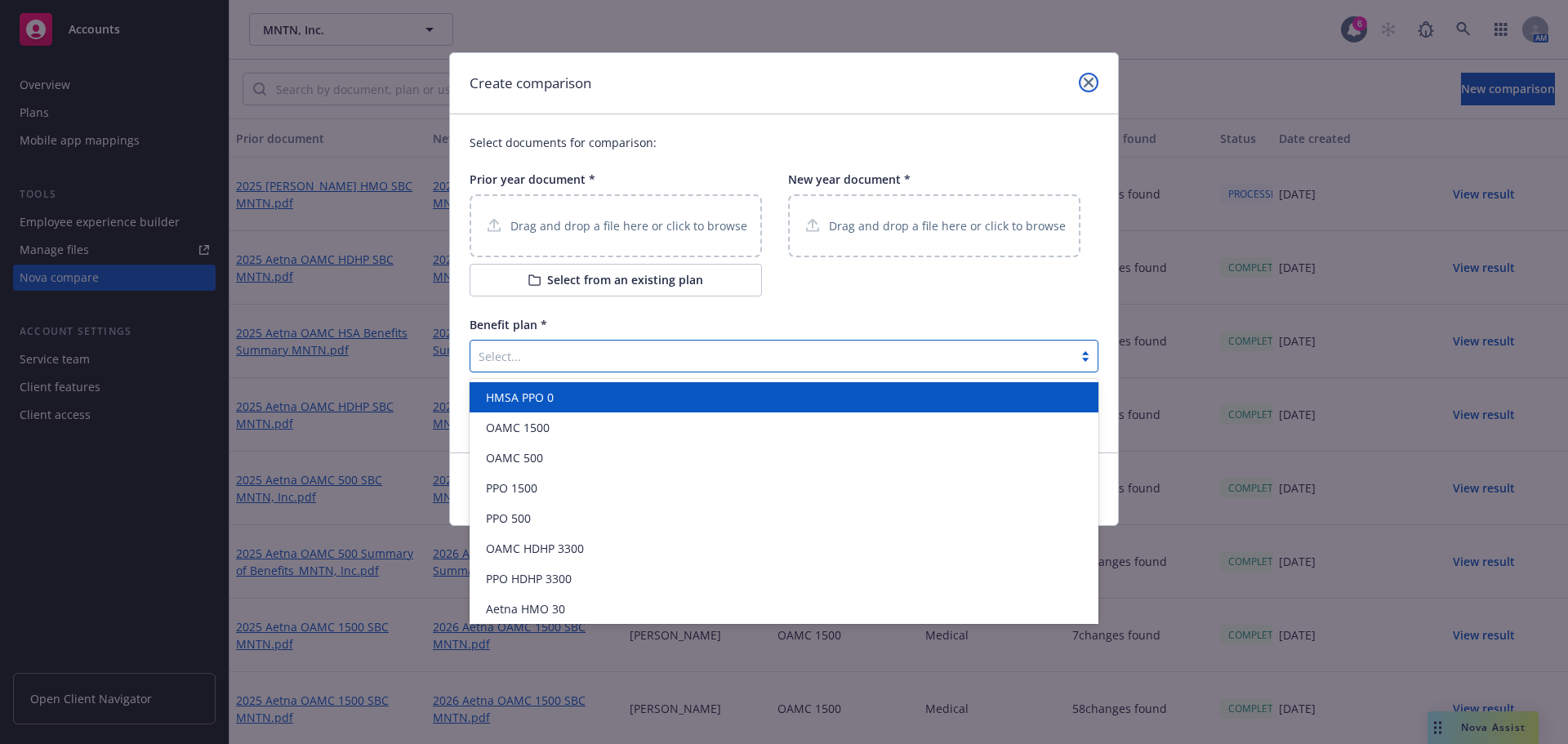
click at [1086, 81] on icon "close" at bounding box center [1088, 82] width 10 height 10
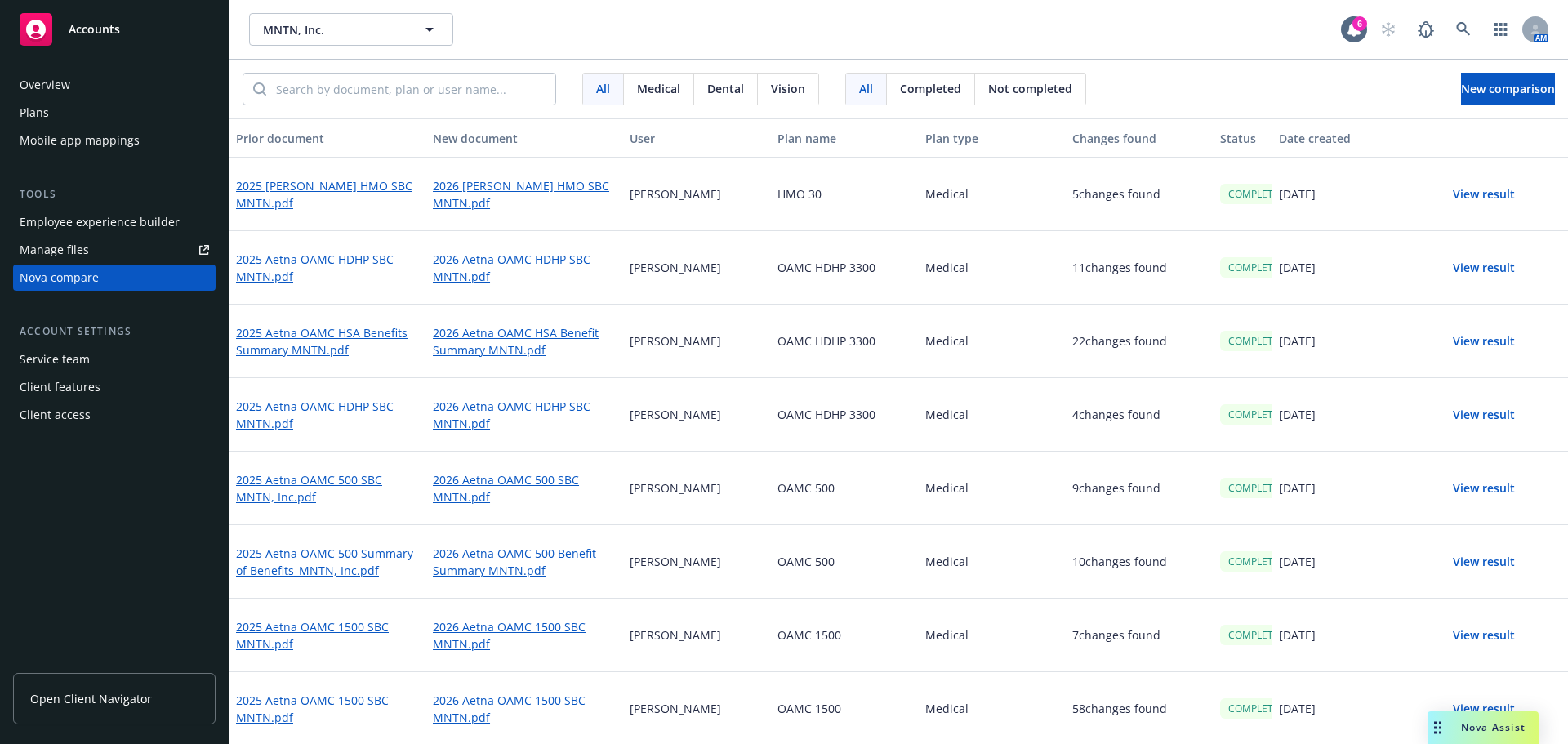
click at [1474, 198] on button "View result" at bounding box center [1483, 193] width 114 height 32
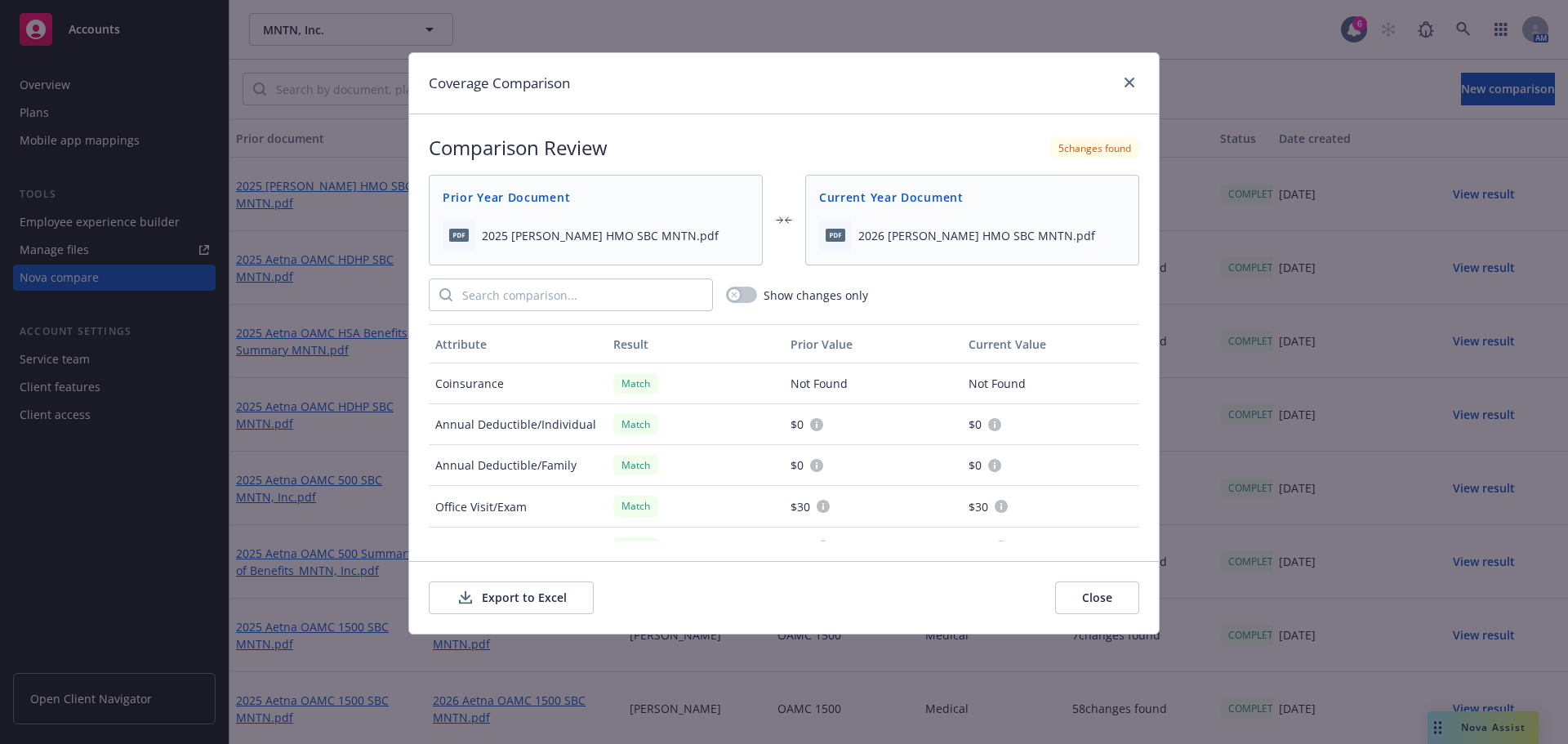
click at [505, 596] on button "Export to Excel" at bounding box center [511, 597] width 165 height 32
click at [1126, 82] on icon "close" at bounding box center [1129, 82] width 10 height 10
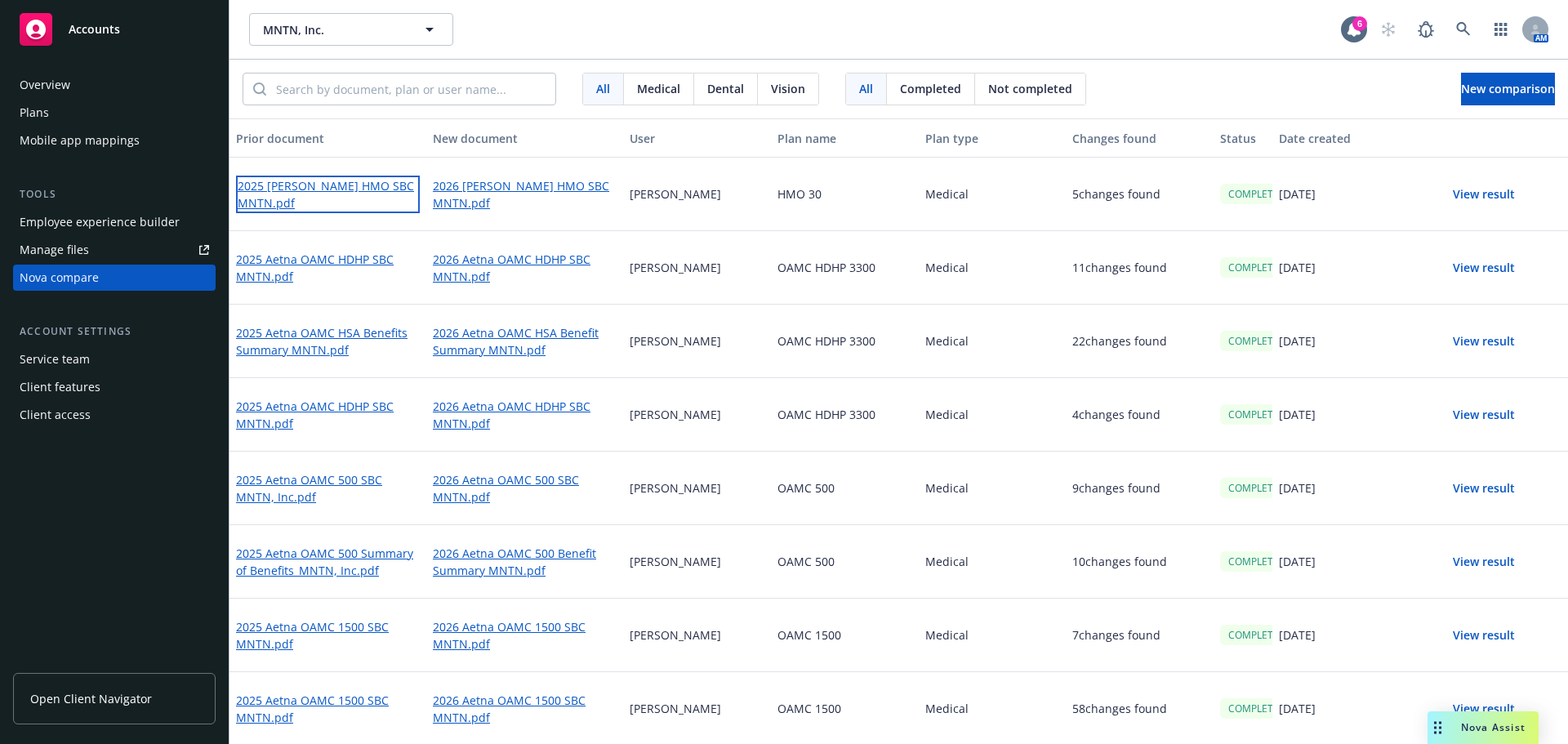
click at [346, 198] on link "2025 [PERSON_NAME] HMO SBC MNTN.pdf" at bounding box center [328, 194] width 184 height 38
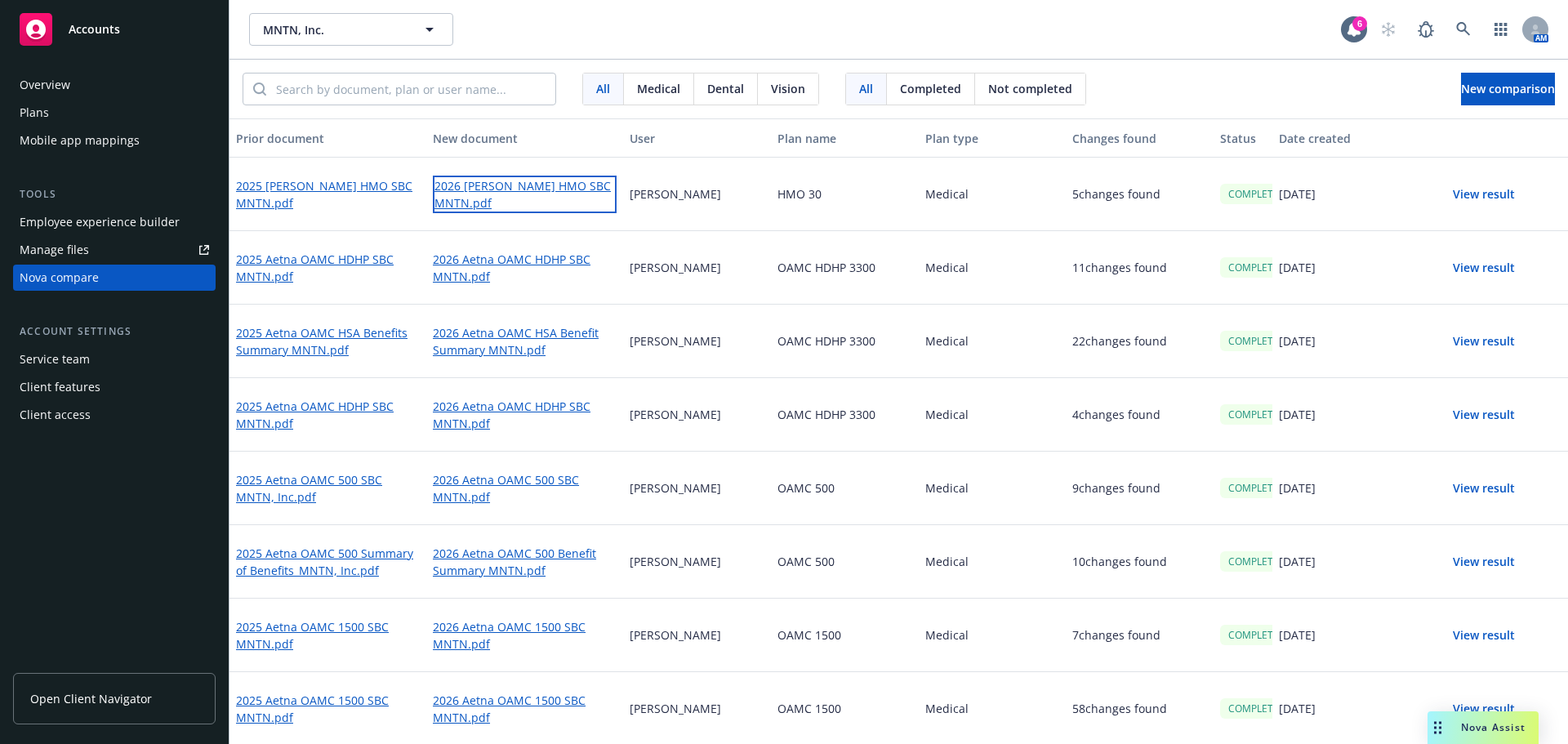
click at [495, 193] on link "2026 [PERSON_NAME] HMO SBC MNTN.pdf" at bounding box center [525, 194] width 184 height 38
